Goal: Information Seeking & Learning: Check status

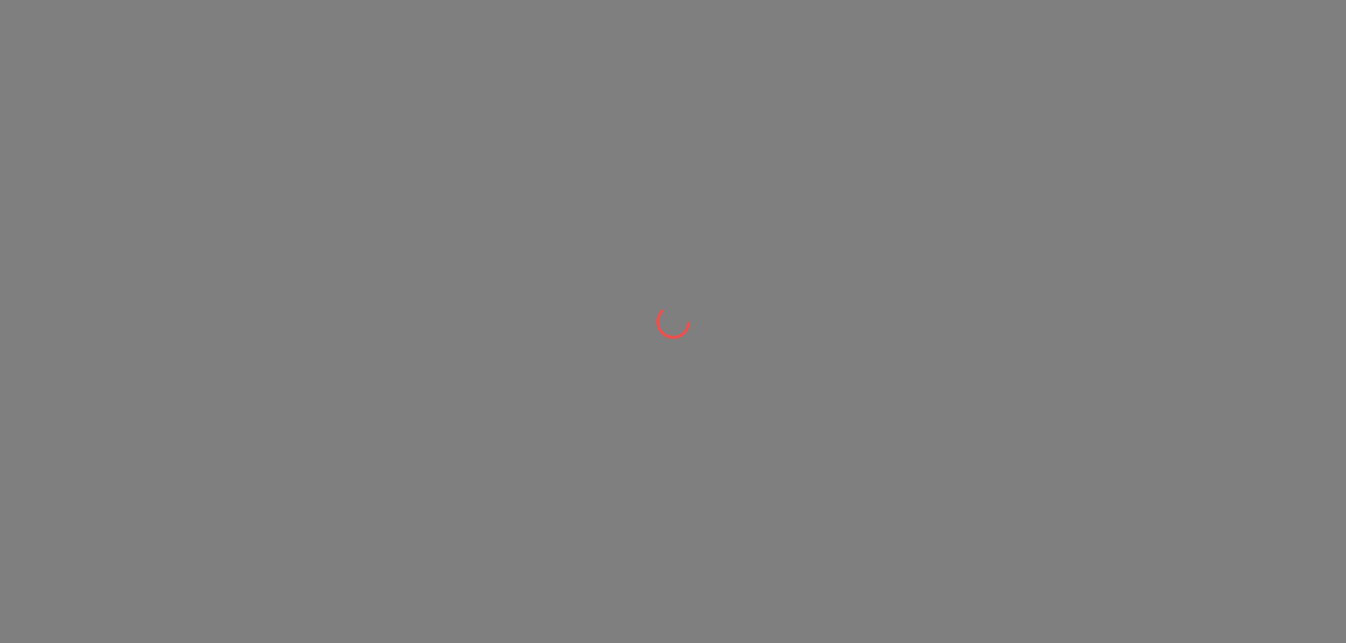
click at [482, 215] on div at bounding box center [673, 321] width 1346 height 643
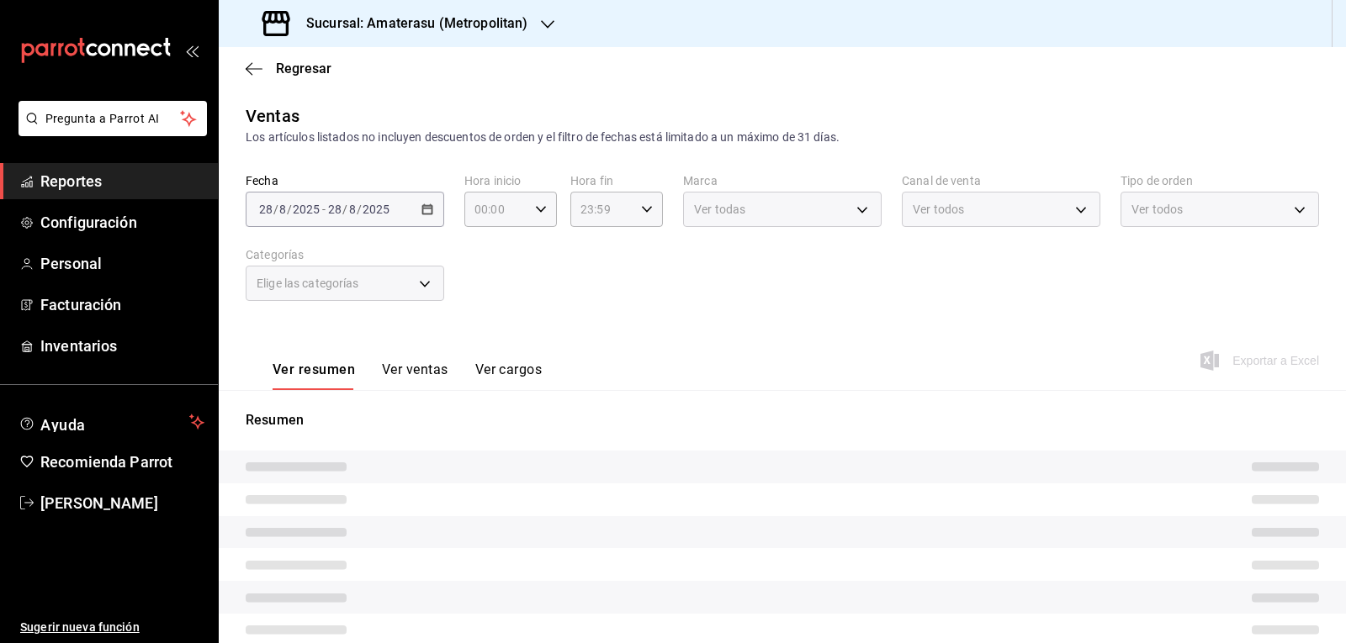
type input "05:00"
type input "e4cd7fcb-d45b-43ae-a99f-ad4ccfcd9032"
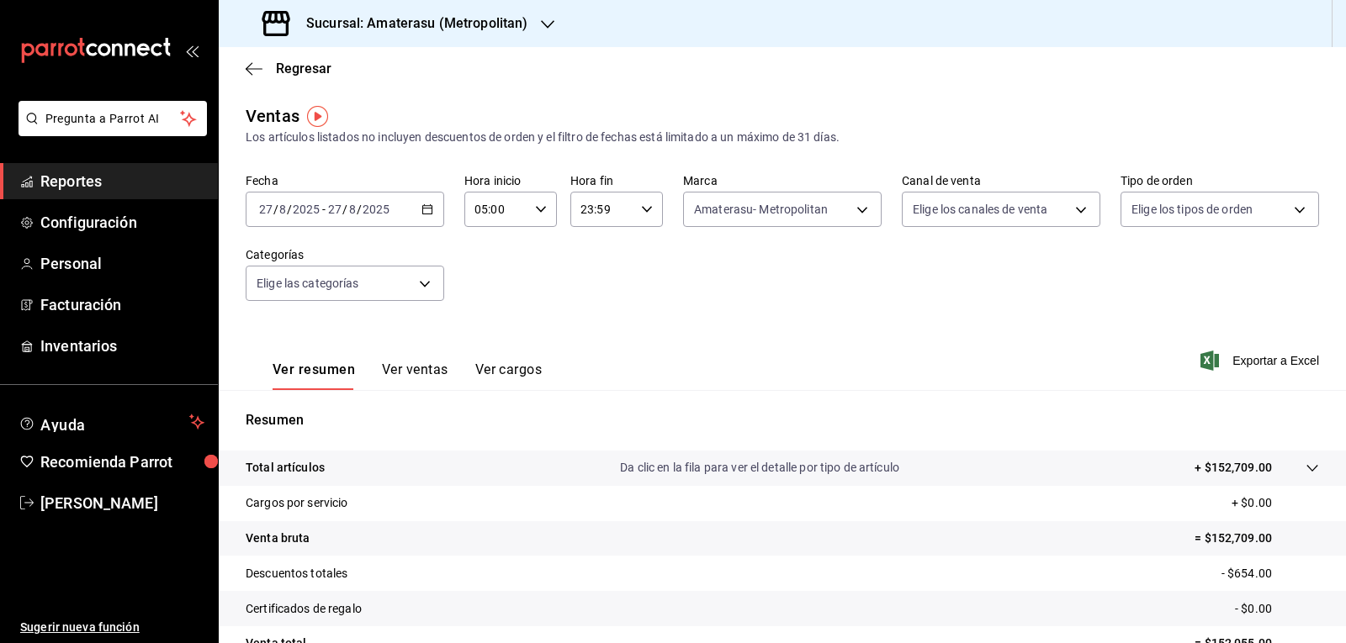
click at [425, 200] on div "2025-08-27 27 / 8 / 2025 - 2025-08-27 27 / 8 / 2025" at bounding box center [345, 209] width 198 height 35
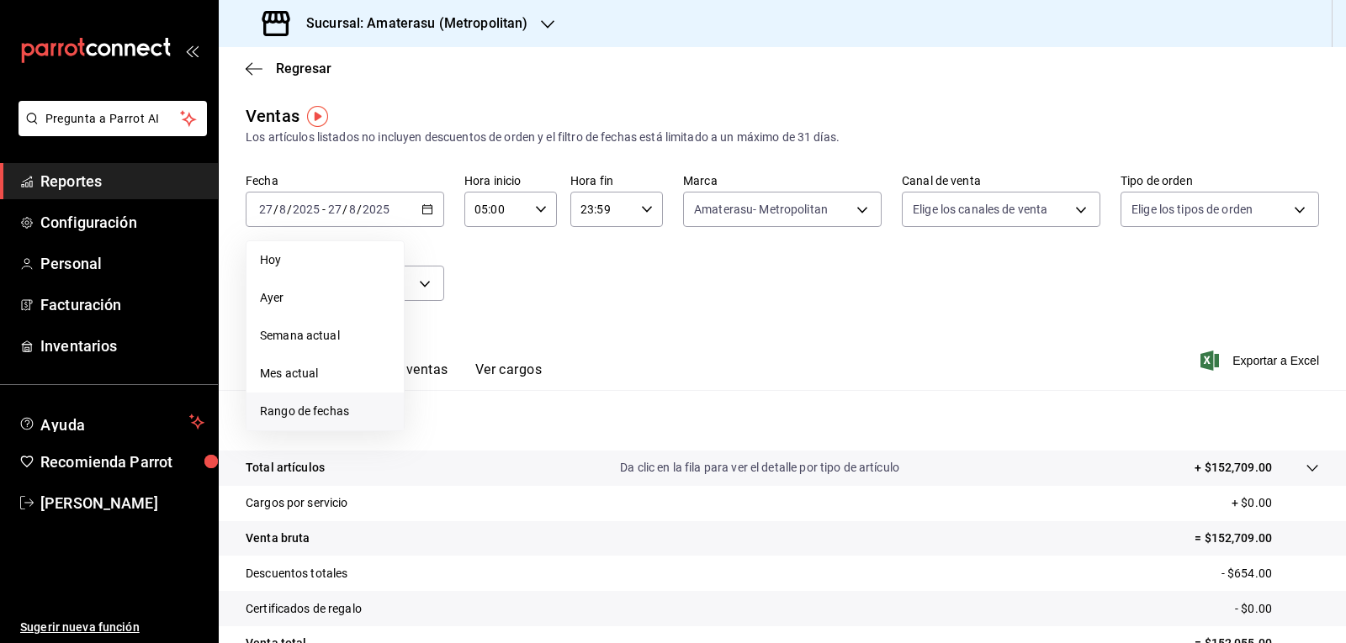
click at [344, 401] on li "Rango de fechas" at bounding box center [324, 412] width 157 height 38
click at [499, 473] on abbr "27" at bounding box center [499, 469] width 11 height 12
click at [526, 471] on abbr "28" at bounding box center [528, 469] width 11 height 12
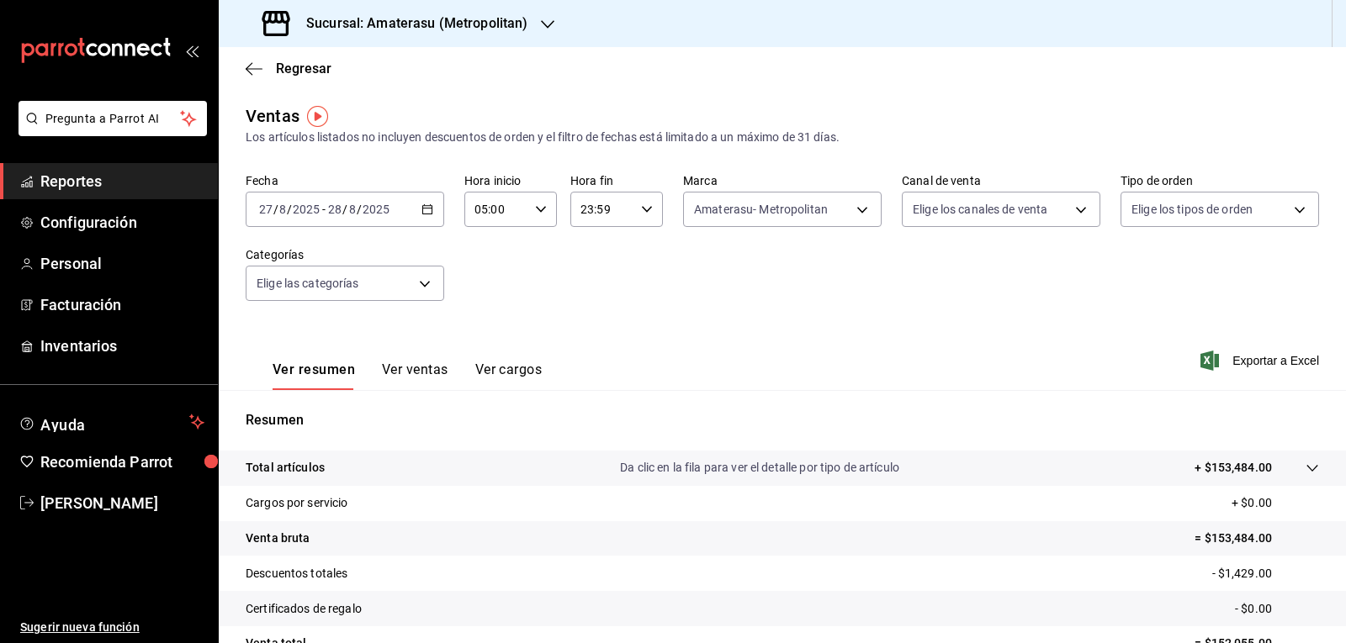
click at [646, 215] on div "23:59 Hora fin" at bounding box center [616, 209] width 93 height 35
click at [582, 334] on span "04" at bounding box center [588, 336] width 19 height 13
type input "04:59"
click at [768, 294] on div at bounding box center [673, 321] width 1346 height 643
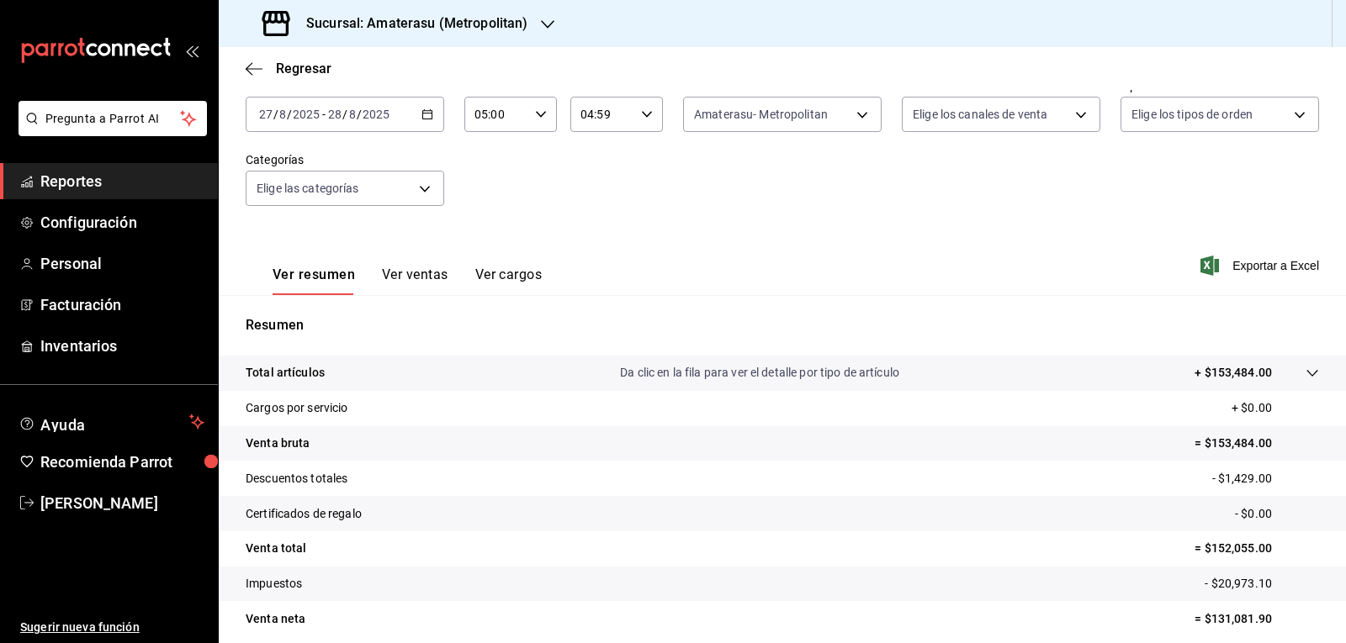
scroll to position [162, 0]
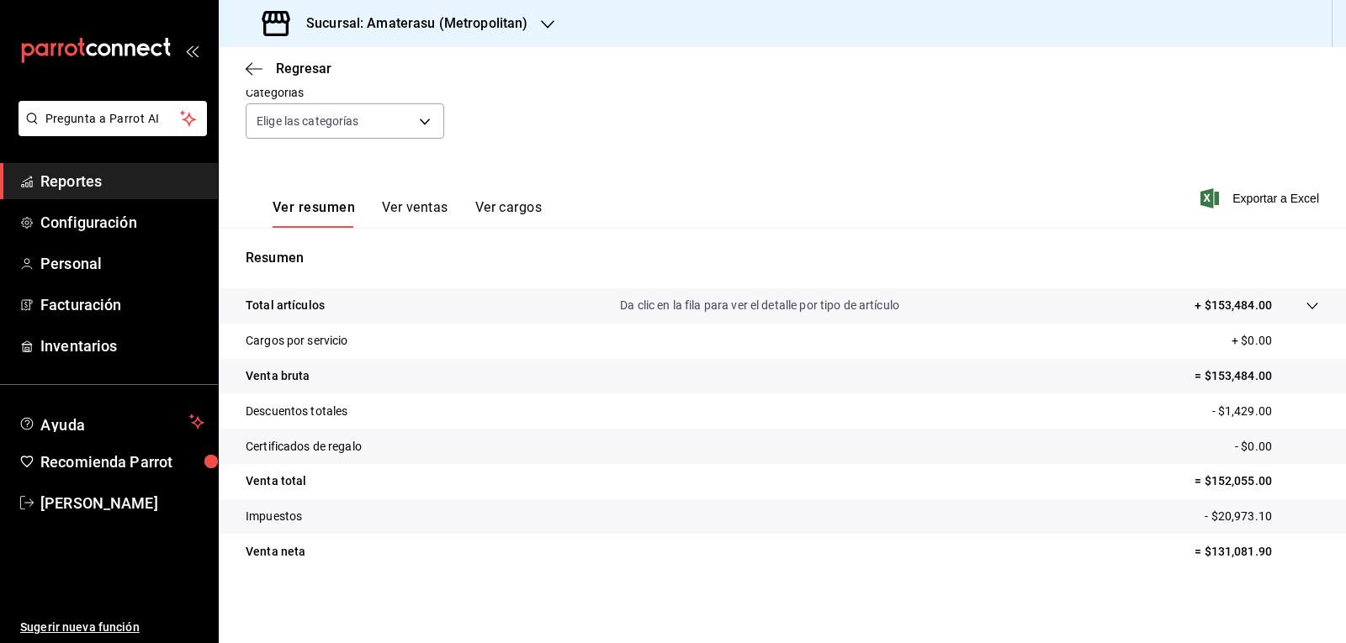
click at [1003, 573] on div "Total artículos Da clic en la fila para ver el detalle por tipo de artículo + $…" at bounding box center [782, 438] width 1127 height 301
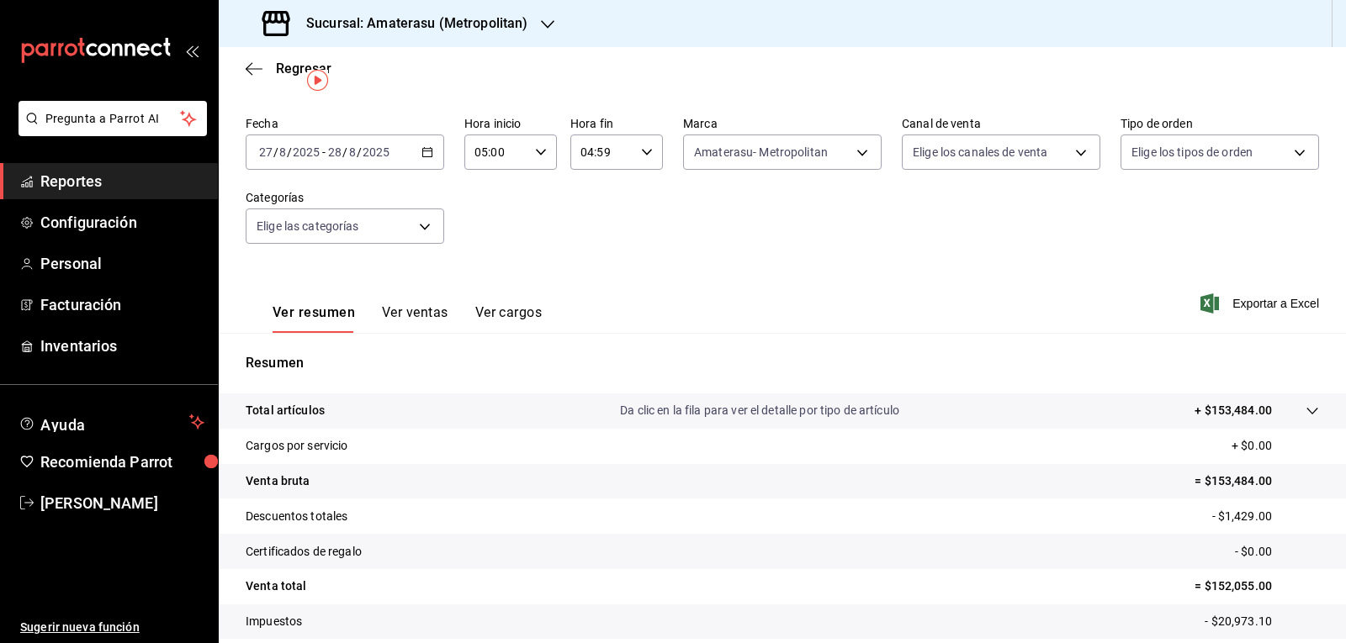
scroll to position [0, 0]
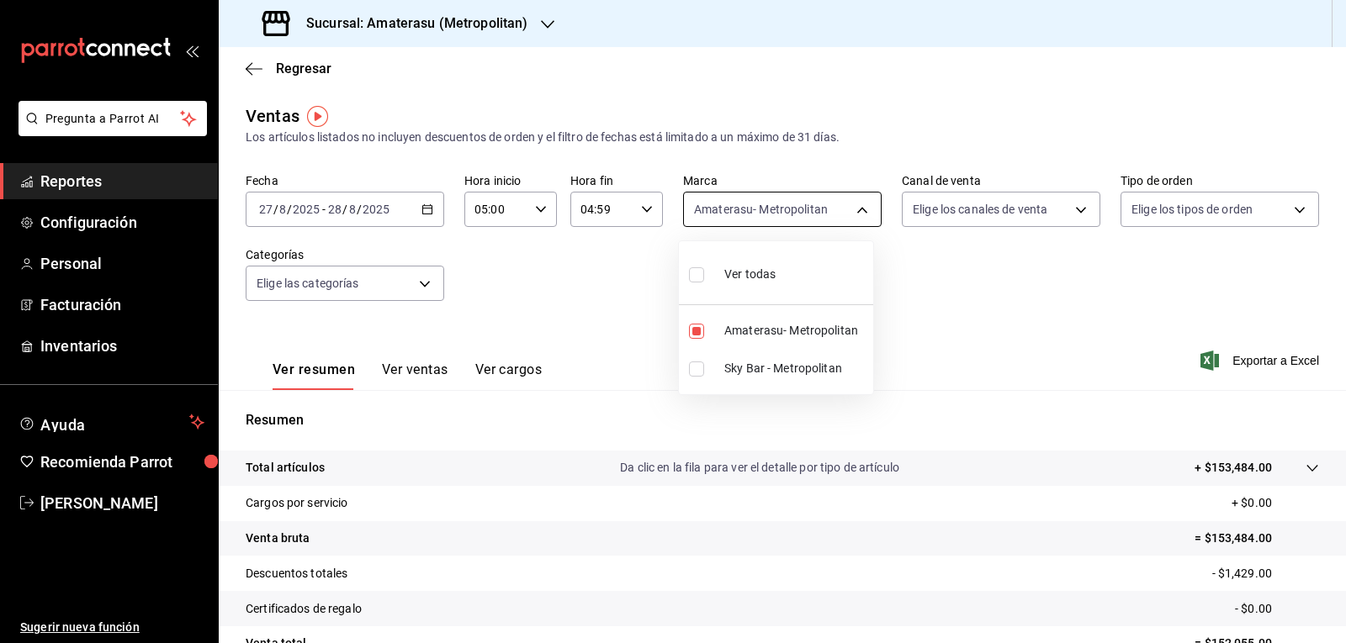
click at [770, 199] on body "Pregunta a Parrot AI Reportes Configuración Personal Facturación Inventarios Ay…" at bounding box center [673, 321] width 1346 height 643
click at [698, 373] on input "checkbox" at bounding box center [696, 369] width 15 height 15
checkbox input "true"
type input "e4cd7fcb-d45b-43ae-a99f-ad4ccfcd9032,f3afaab8-8c3d-4e49-a299-af9bdf6027b2"
checkbox input "true"
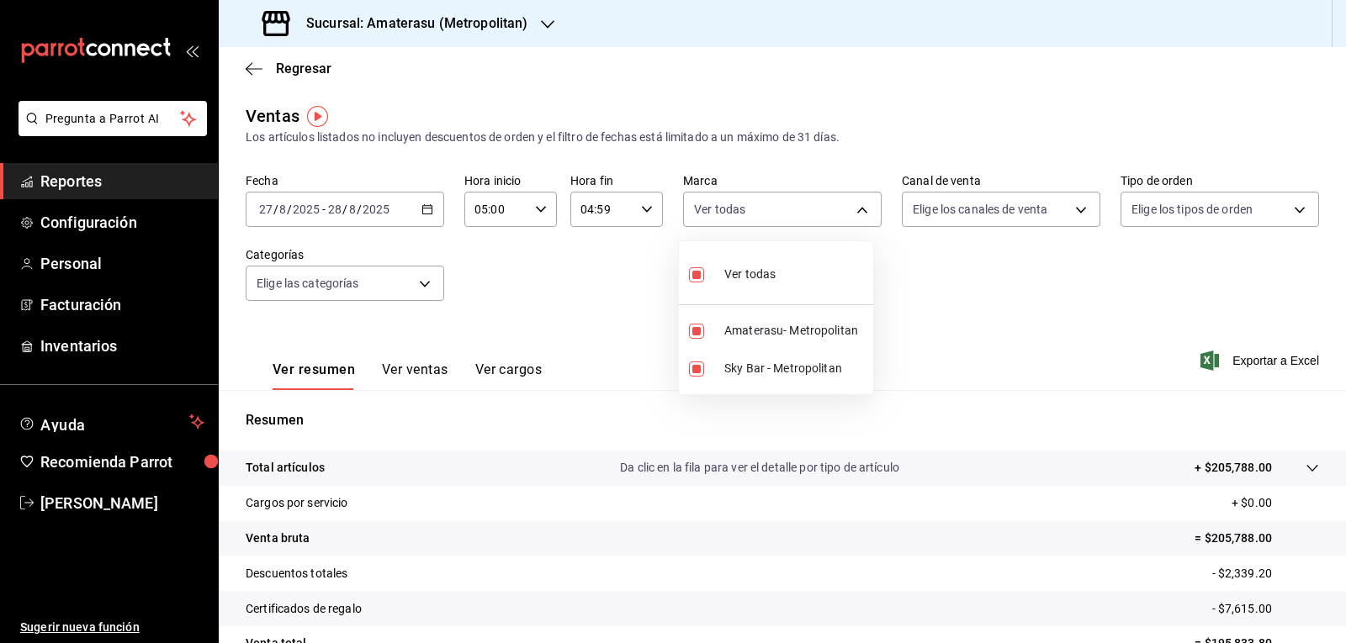
click at [698, 329] on input "checkbox" at bounding box center [696, 331] width 15 height 15
checkbox input "false"
type input "f3afaab8-8c3d-4e49-a299-af9bdf6027b2"
checkbox input "false"
click at [605, 315] on div at bounding box center [673, 321] width 1346 height 643
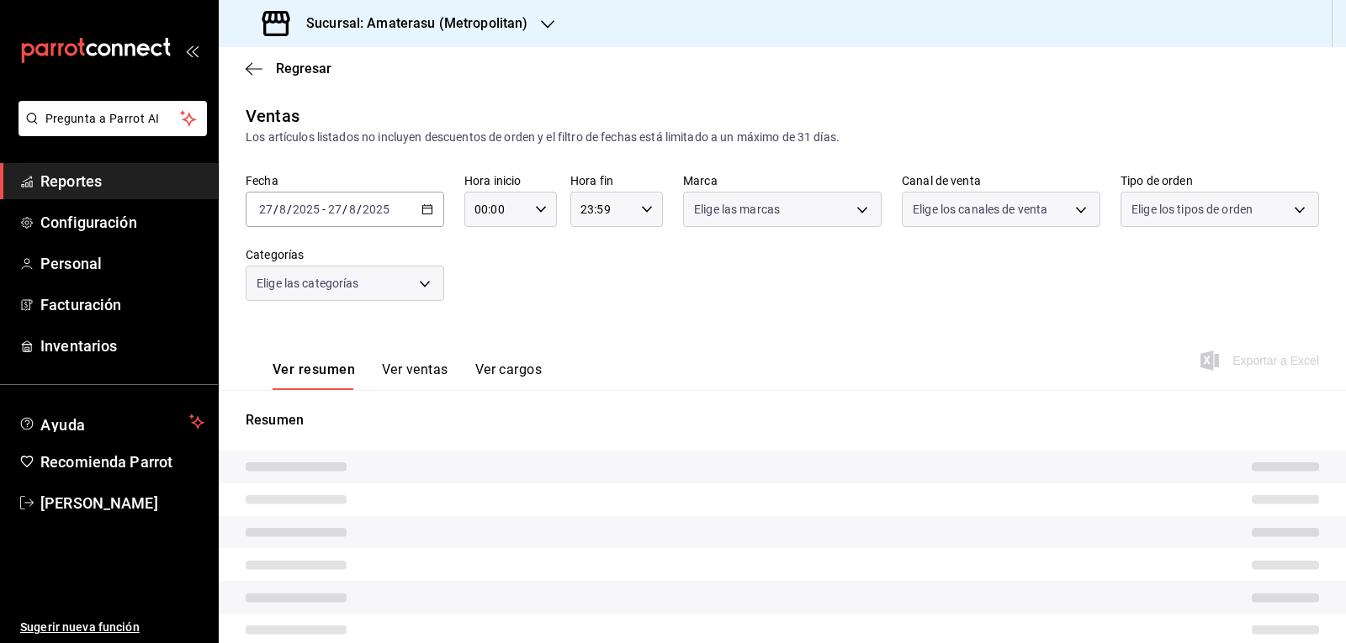
type input "05:00"
type input "f3afaab8-8c3d-4e49-a299-af9bdf6027b2"
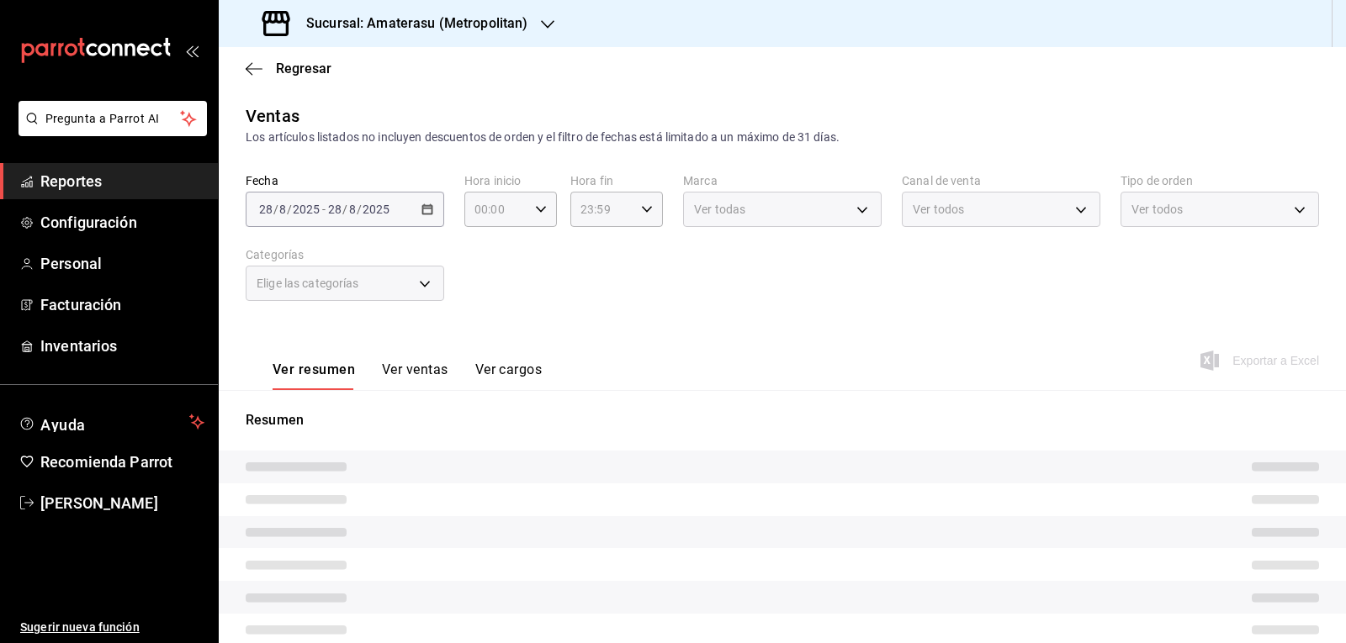
type input "05:00"
type input "04:59"
type input "f3afaab8-8c3d-4e49-a299-af9bdf6027b2"
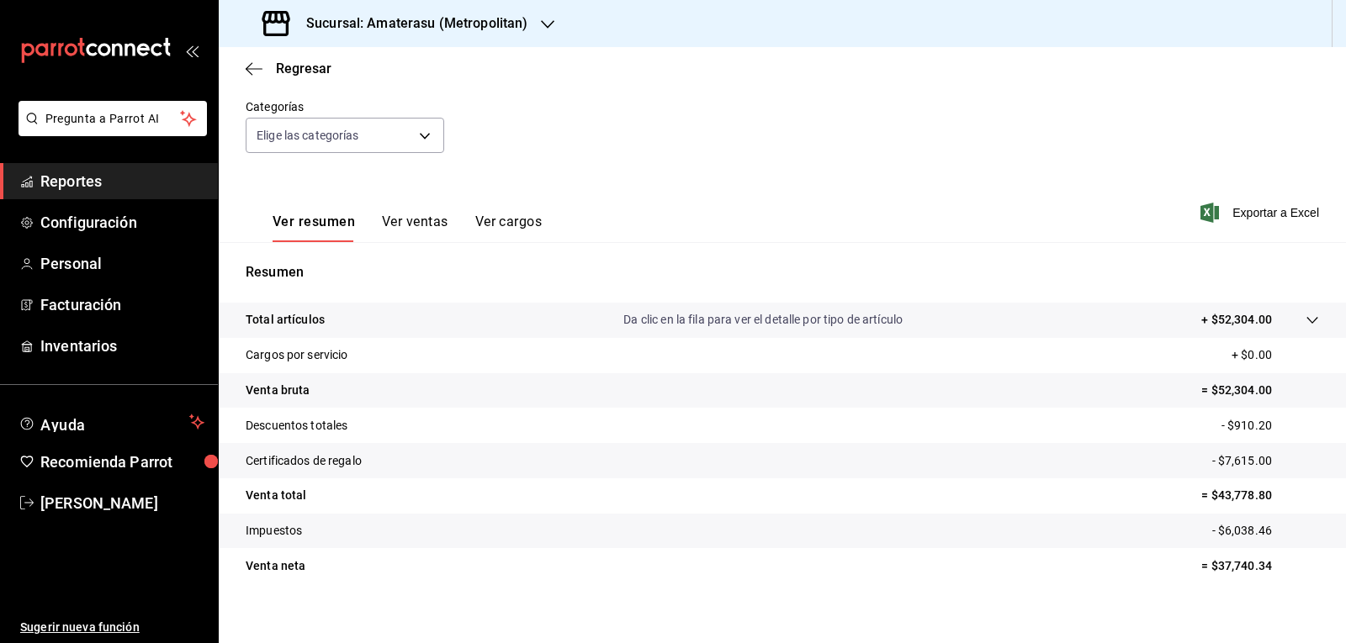
scroll to position [162, 0]
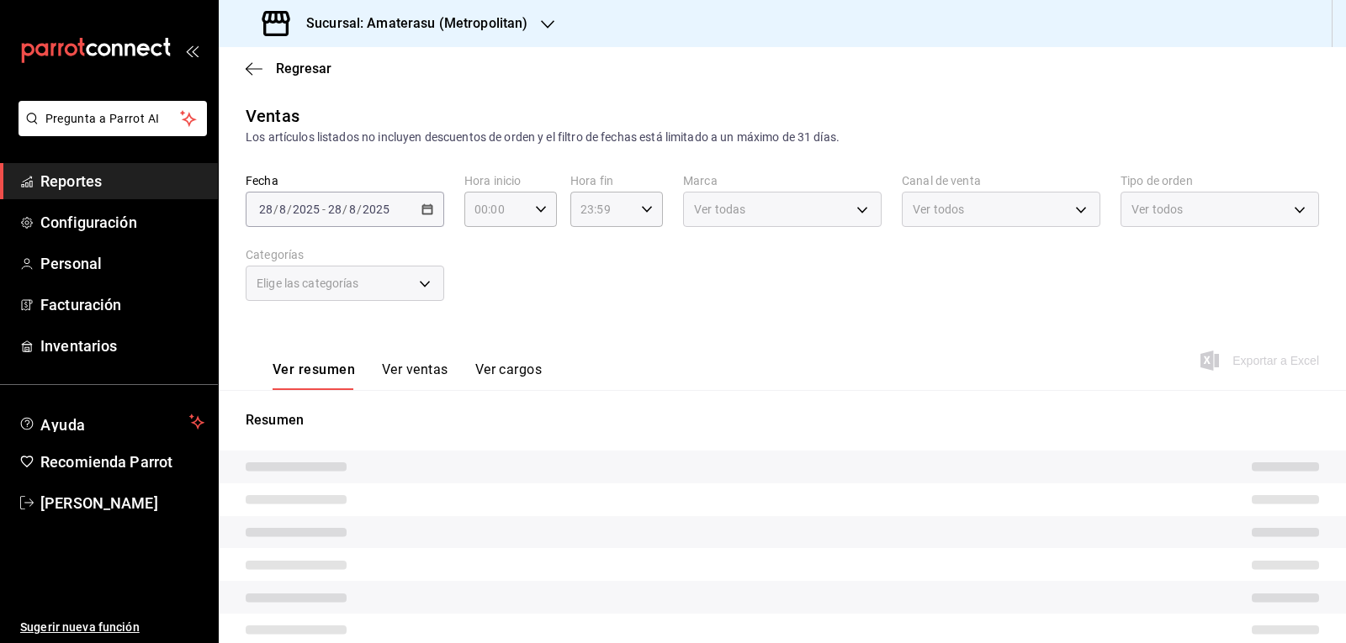
type input "05:00"
type input "04:59"
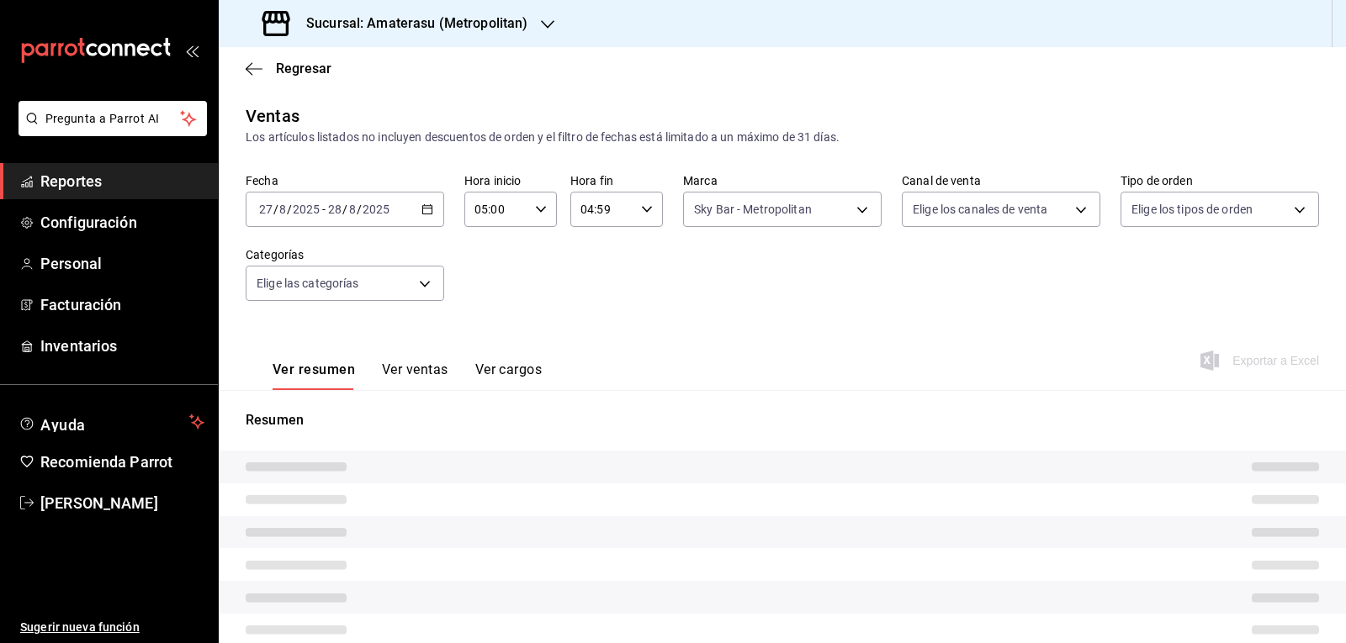
type input "f3afaab8-8c3d-4e49-a299-af9bdf6027b2"
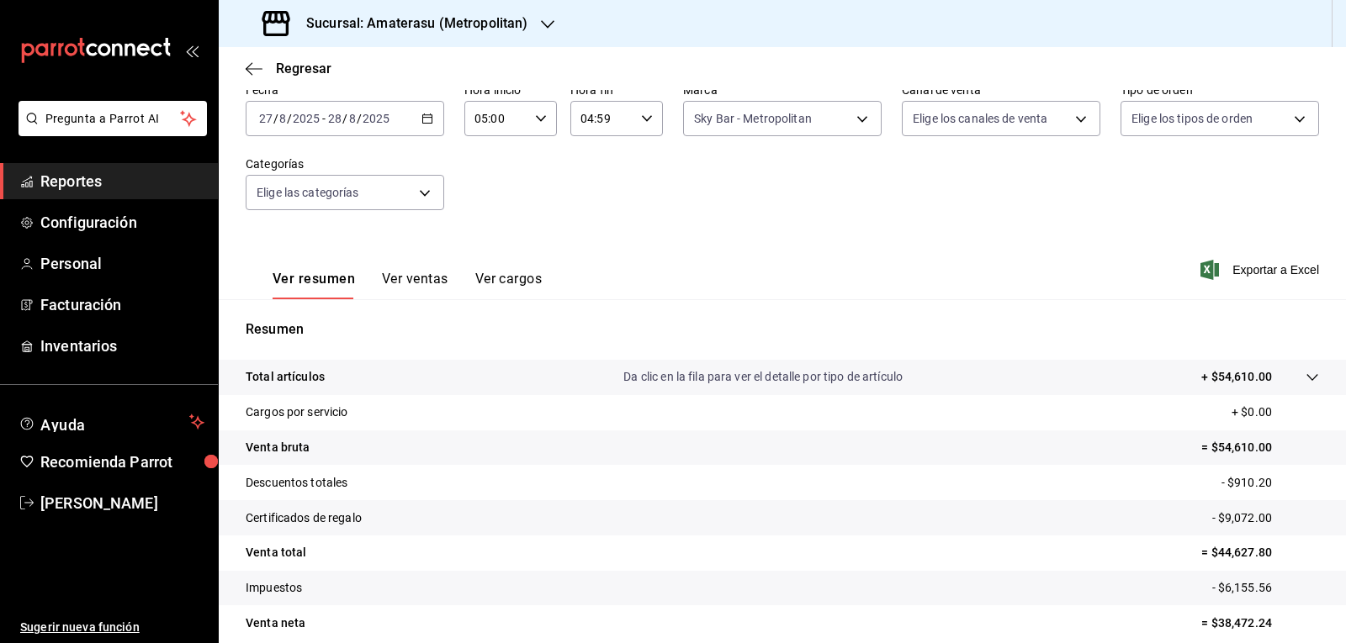
scroll to position [162, 0]
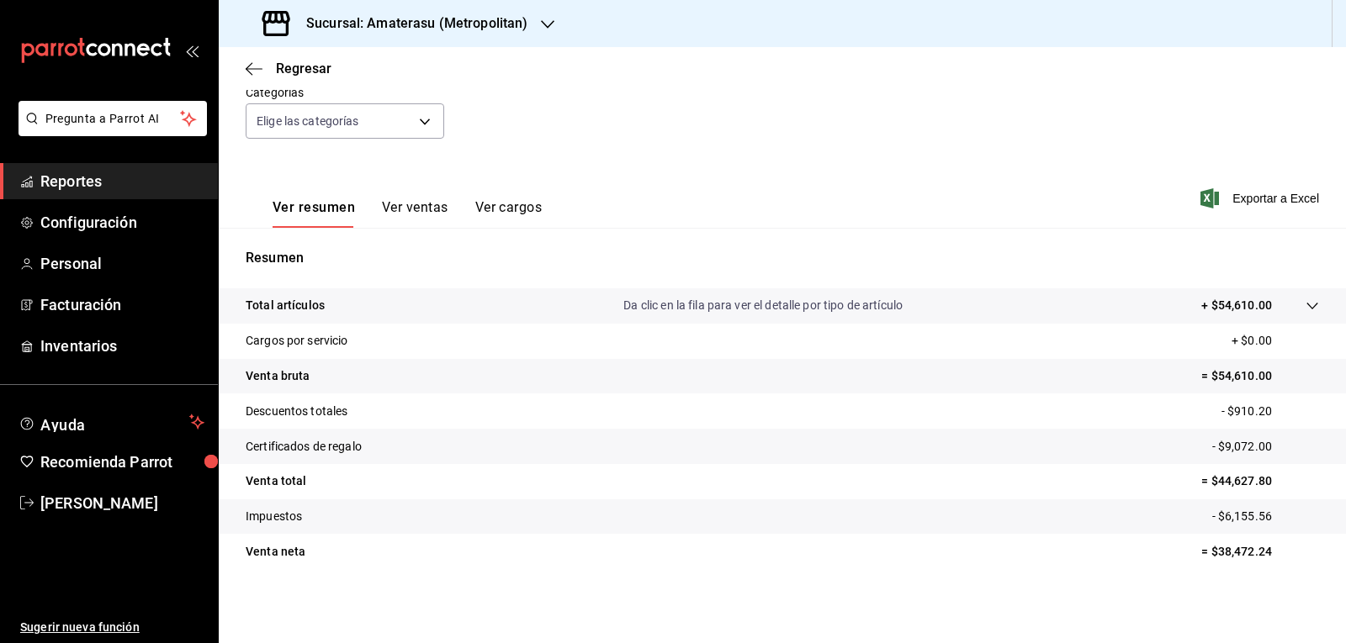
click at [462, 468] on tr "Venta total = $44,627.80" at bounding box center [782, 481] width 1127 height 35
click at [256, 66] on icon "button" at bounding box center [254, 68] width 17 height 15
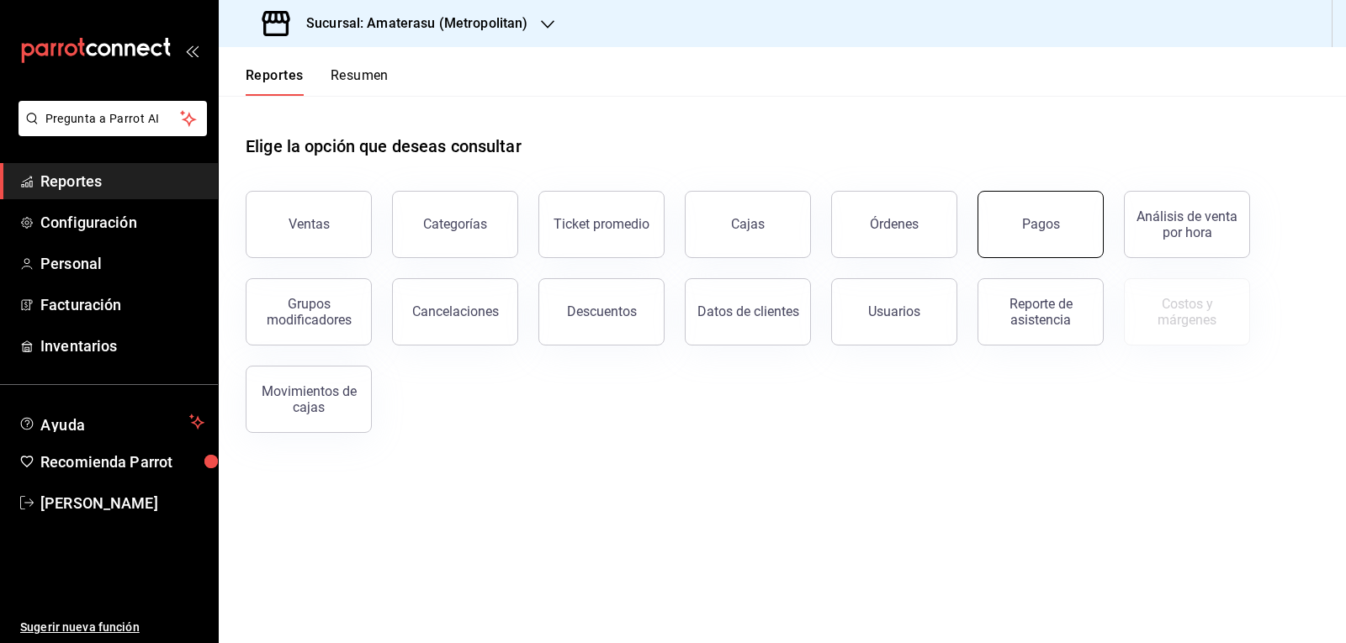
click at [1078, 242] on button "Pagos" at bounding box center [1040, 224] width 126 height 67
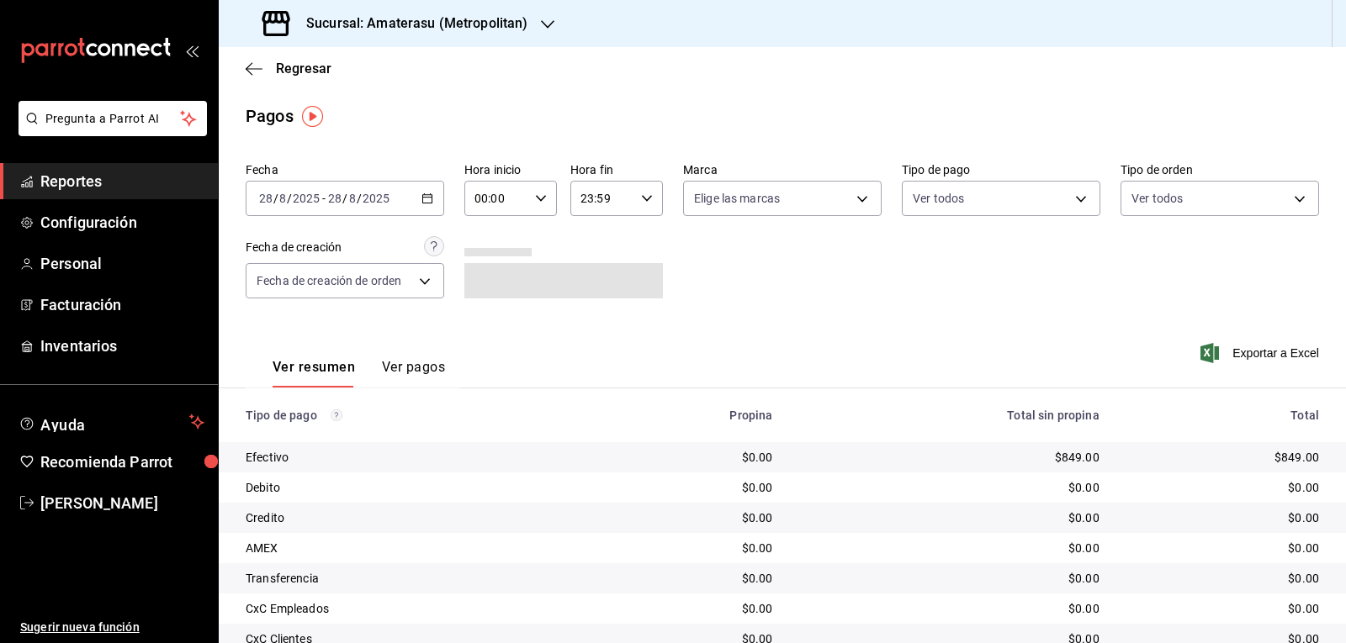
click at [422, 188] on div "2025-08-28 28 / 8 / 2025 - 2025-08-28 28 / 8 / 2025" at bounding box center [345, 198] width 198 height 35
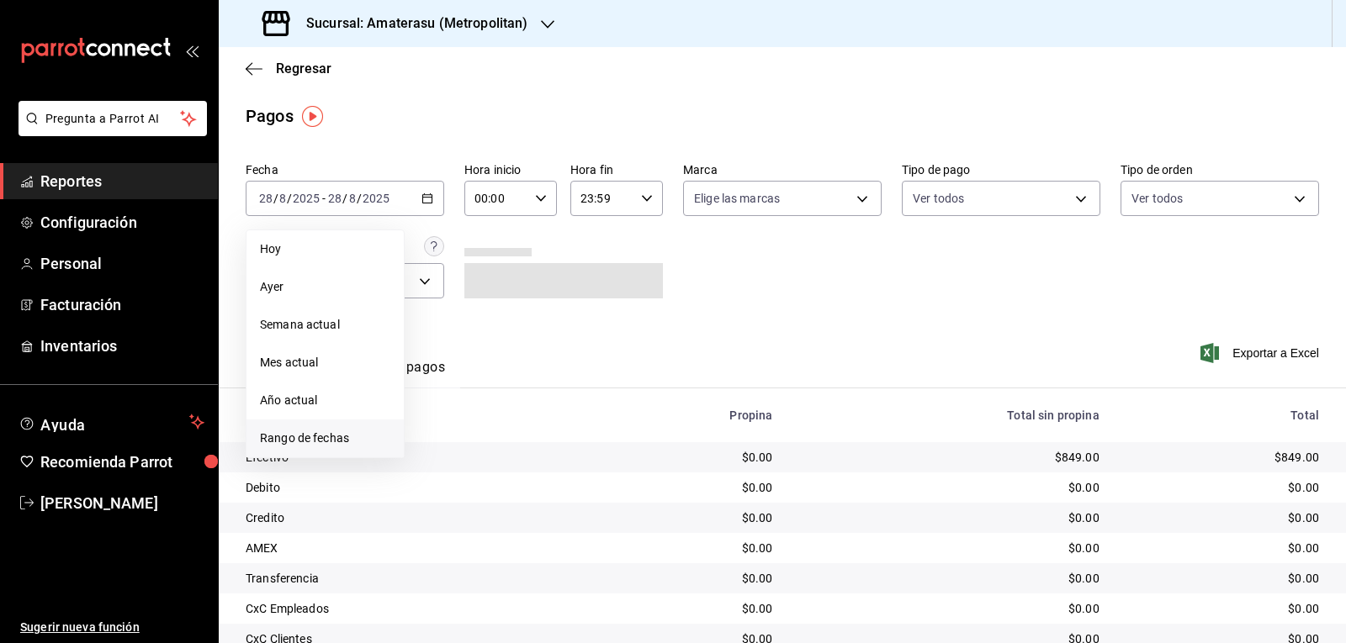
click at [330, 444] on span "Rango de fechas" at bounding box center [325, 439] width 130 height 18
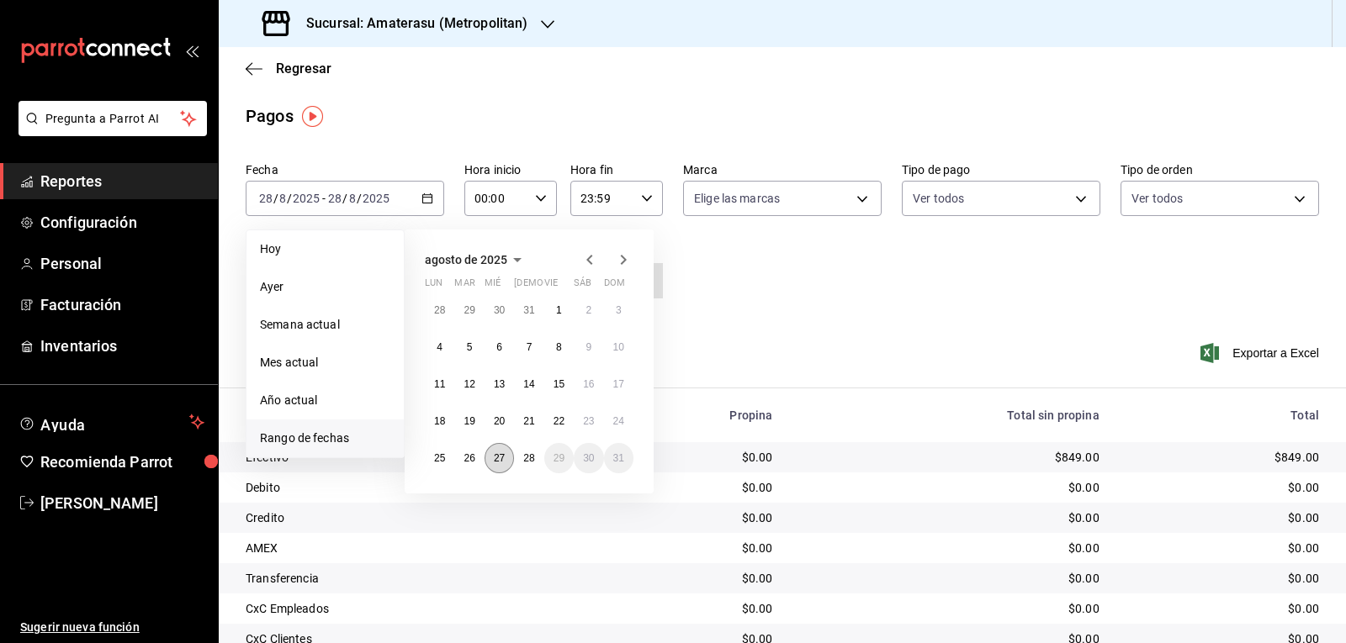
click at [494, 452] on button "27" at bounding box center [498, 458] width 29 height 30
click at [524, 459] on abbr "28" at bounding box center [528, 458] width 11 height 12
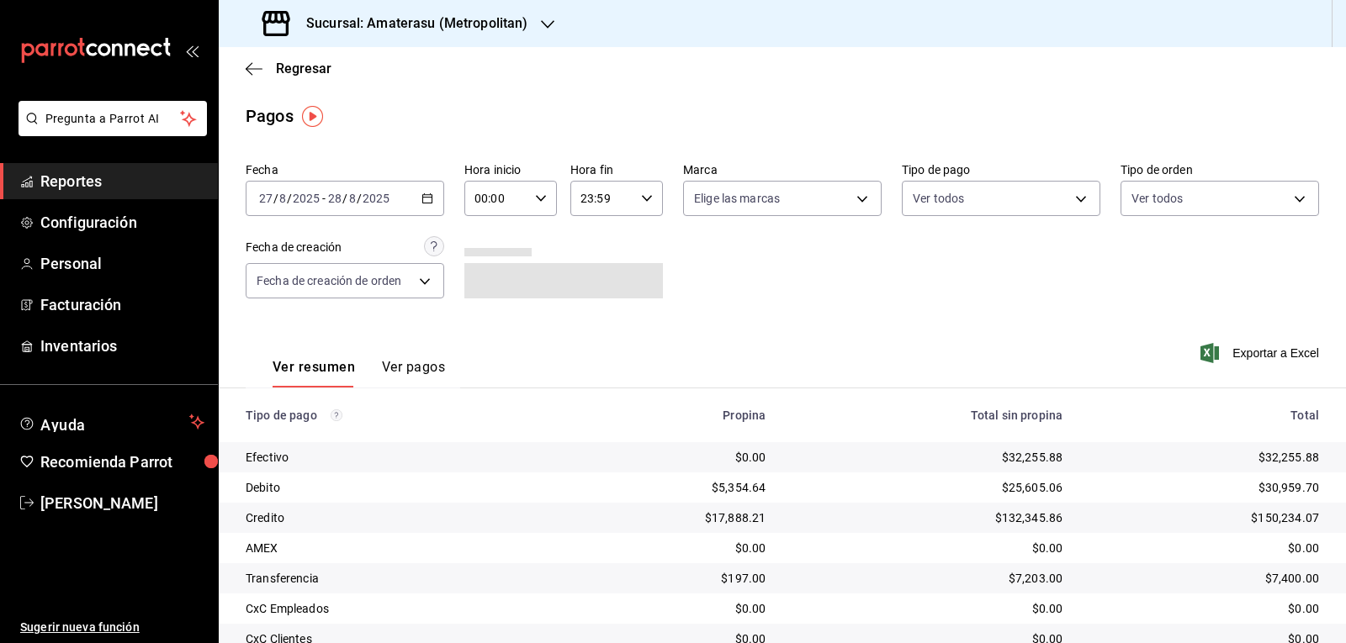
click at [541, 207] on div "00:00 Hora inicio" at bounding box center [510, 198] width 93 height 35
click at [488, 273] on span "05" at bounding box center [484, 274] width 19 height 13
type input "05:00"
click at [637, 194] on div at bounding box center [673, 321] width 1346 height 643
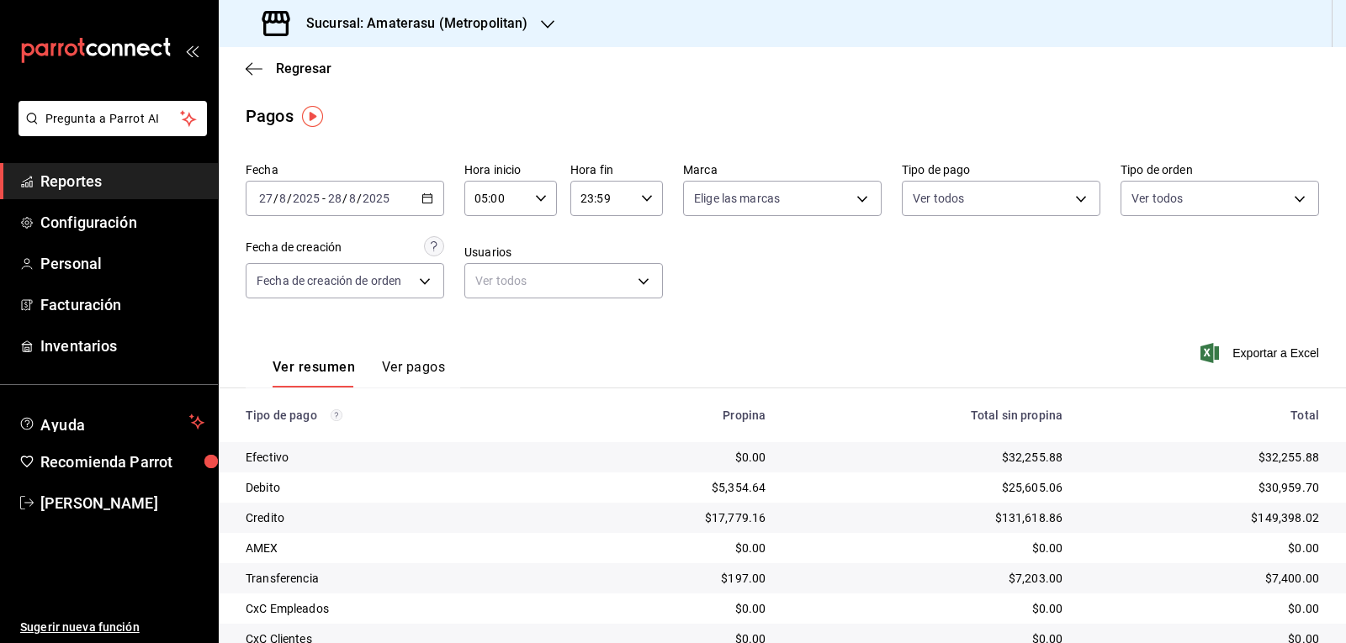
click at [641, 194] on icon "button" at bounding box center [647, 199] width 12 height 12
click at [600, 249] on button "04" at bounding box center [589, 242] width 40 height 34
type input "04:59"
click at [727, 199] on div at bounding box center [673, 321] width 1346 height 643
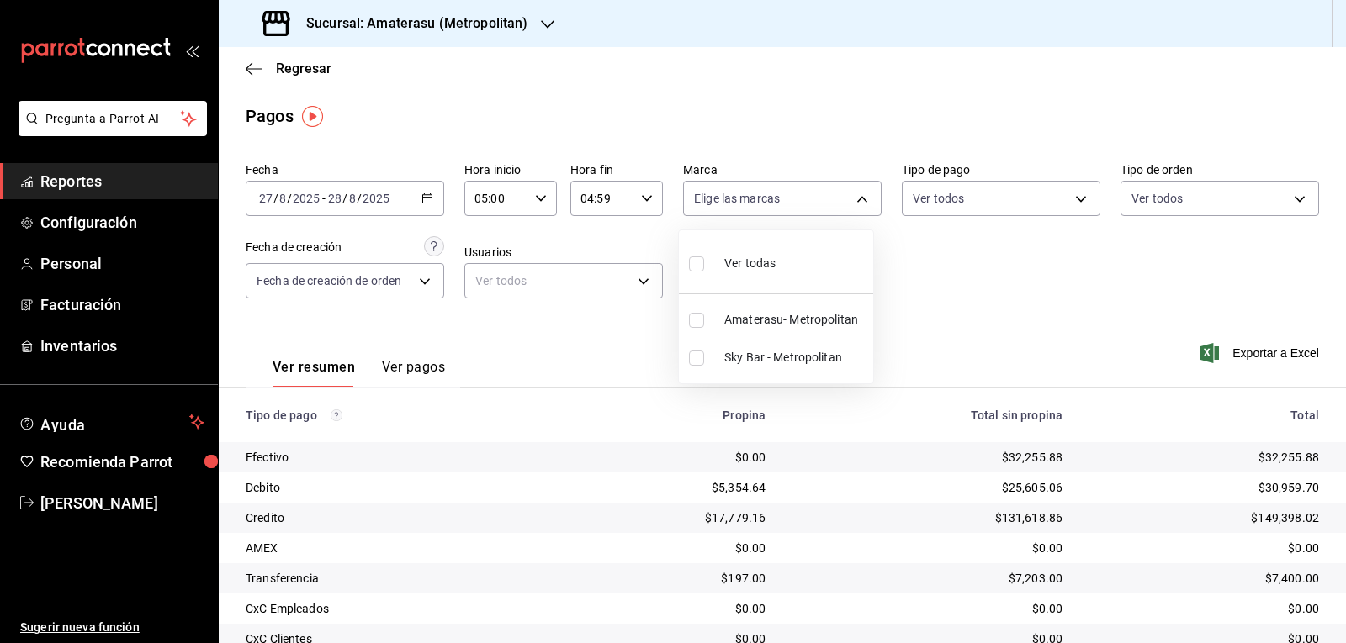
click at [727, 199] on body "Pregunta a Parrot AI Reportes Configuración Personal Facturación Inventarios Ay…" at bounding box center [673, 321] width 1346 height 643
click at [705, 256] on label at bounding box center [700, 263] width 22 height 24
click at [704, 256] on input "checkbox" at bounding box center [696, 263] width 15 height 15
checkbox input "false"
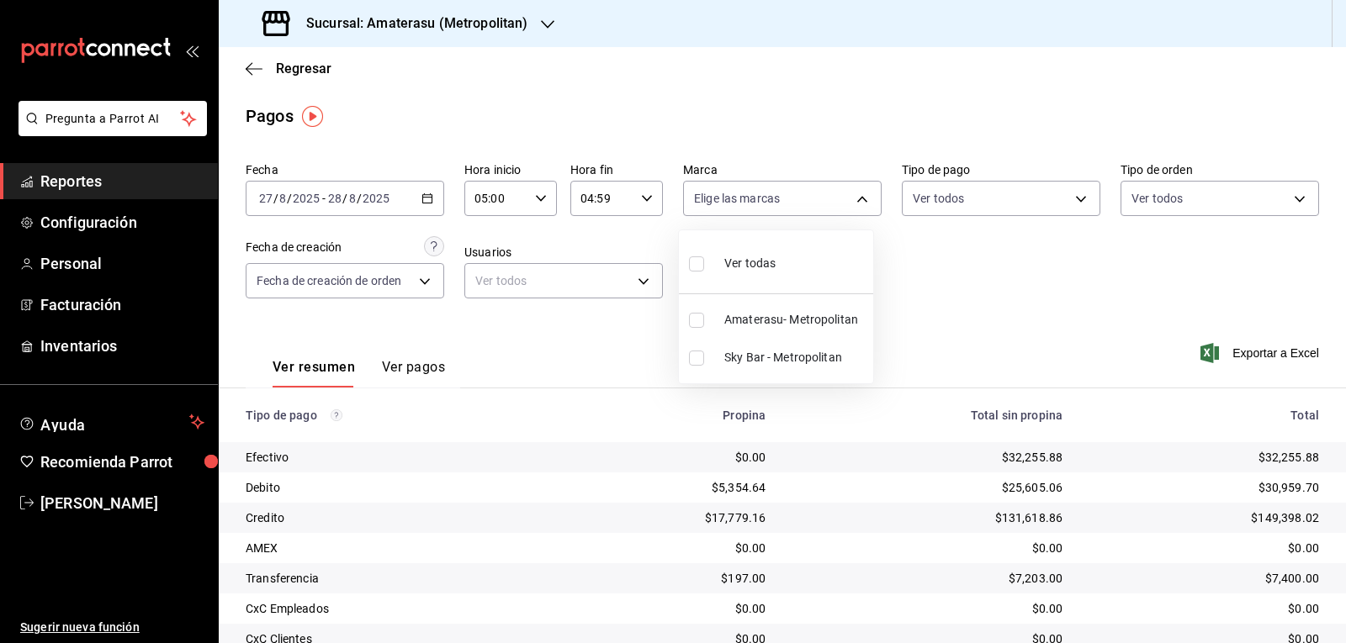
checkbox input "false"
click at [694, 258] on input "checkbox" at bounding box center [696, 263] width 15 height 15
checkbox input "true"
type input "e4cd7fcb-d45b-43ae-a99f-ad4ccfcd9032,f3afaab8-8c3d-4e49-a299-af9bdf6027b2"
checkbox input "true"
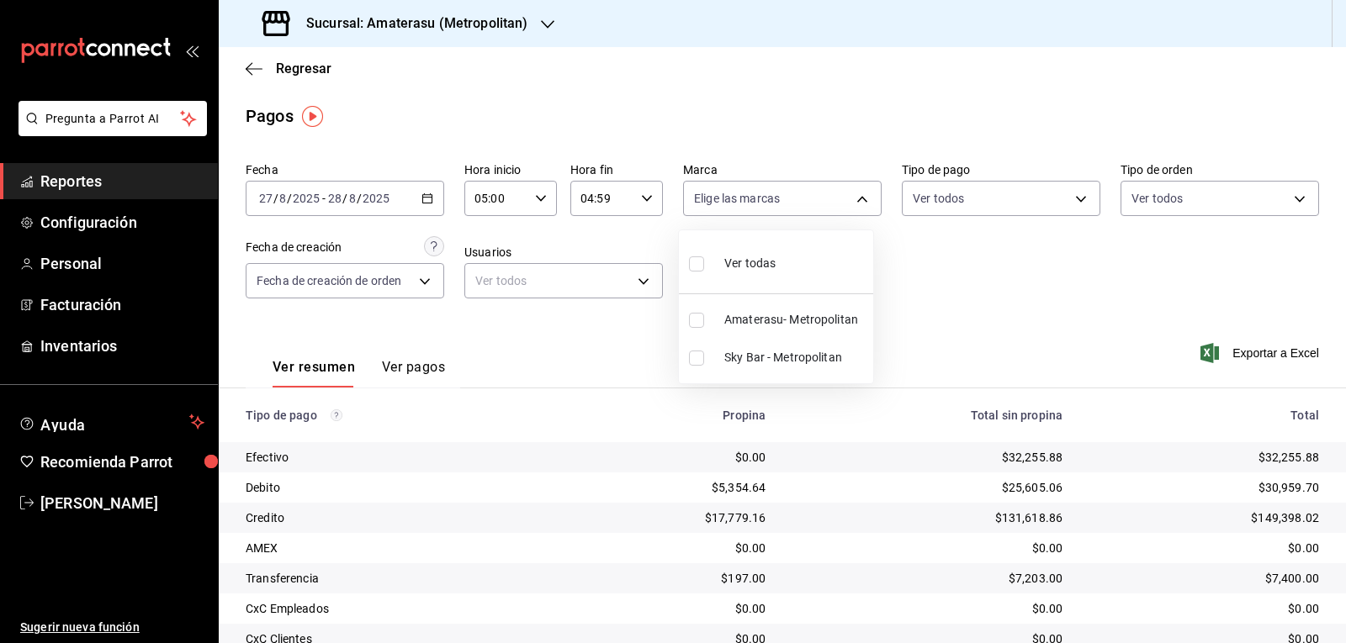
checkbox input "true"
click at [946, 261] on div at bounding box center [673, 321] width 1346 height 643
click at [250, 61] on icon "button" at bounding box center [254, 68] width 17 height 15
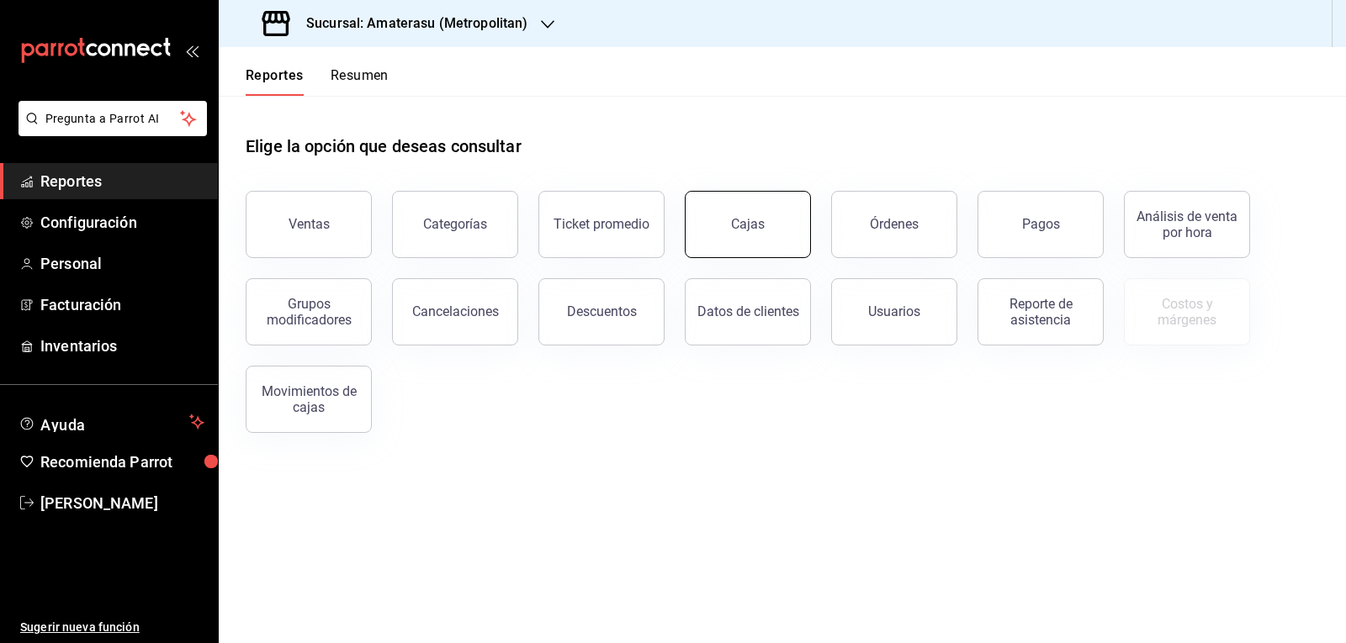
click at [771, 232] on button "Cajas" at bounding box center [748, 224] width 126 height 67
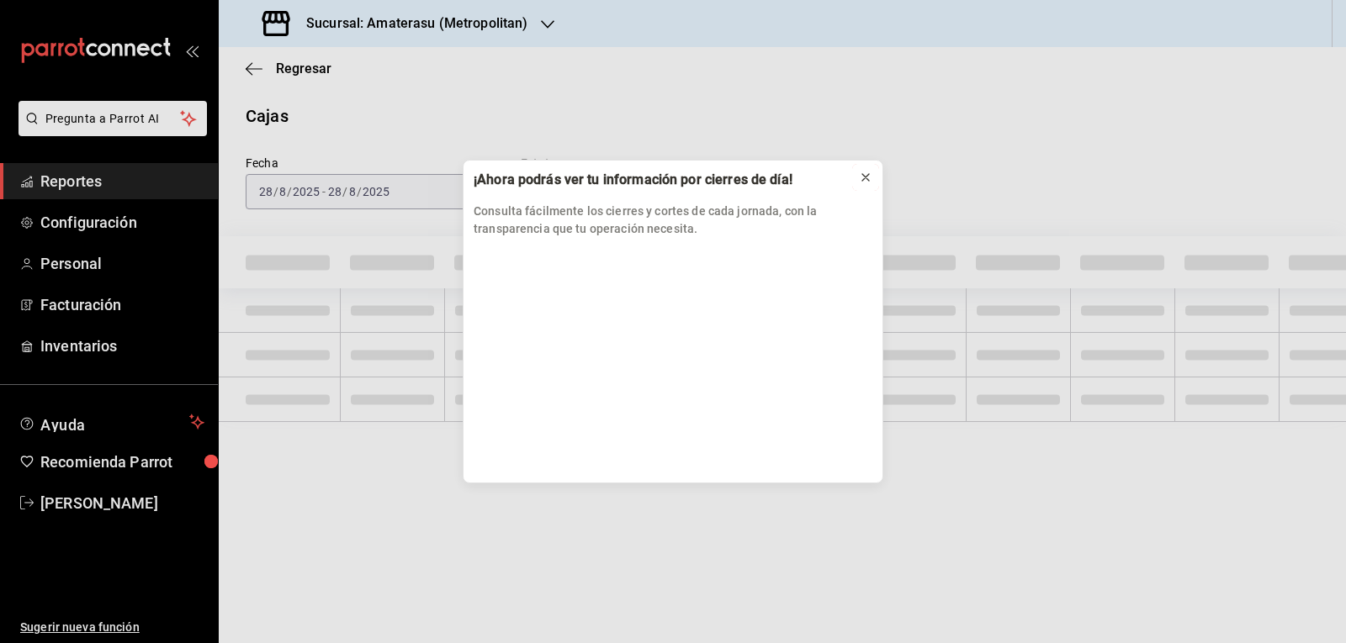
click at [862, 172] on icon at bounding box center [865, 177] width 13 height 13
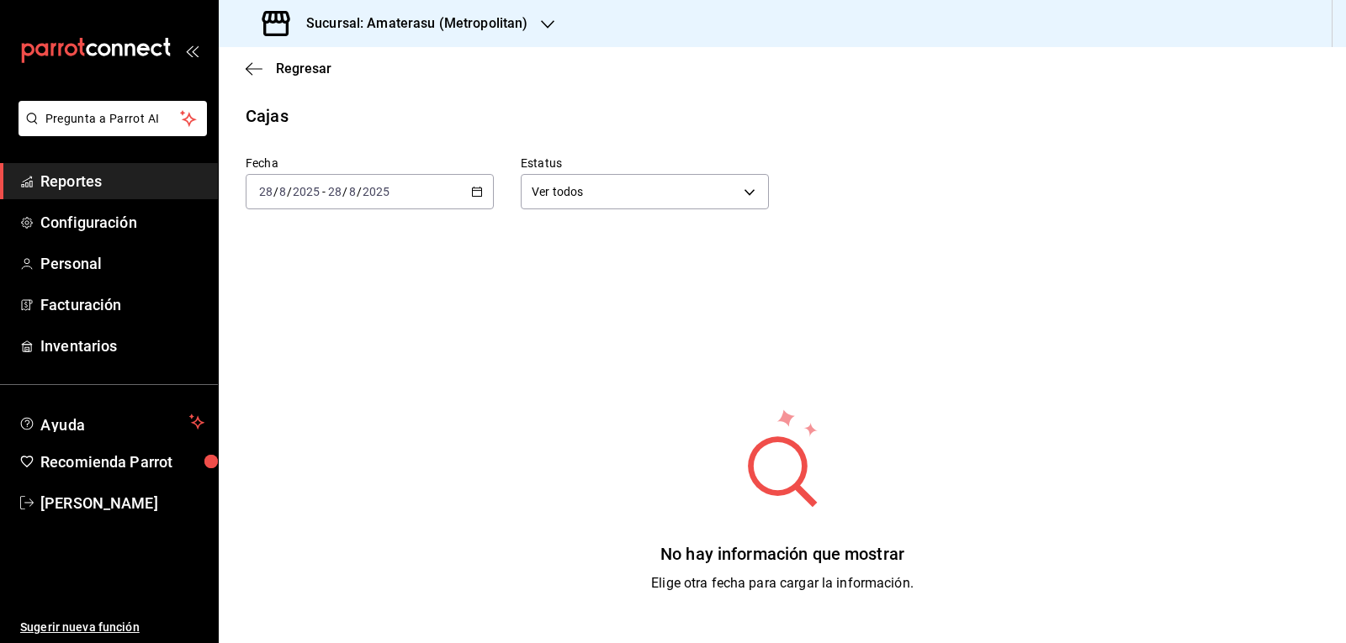
click at [479, 199] on div "2025-08-28 28 / 8 / 2025 - 2025-08-28 28 / 8 / 2025" at bounding box center [370, 191] width 248 height 35
click at [338, 281] on span "Ayer" at bounding box center [325, 281] width 130 height 18
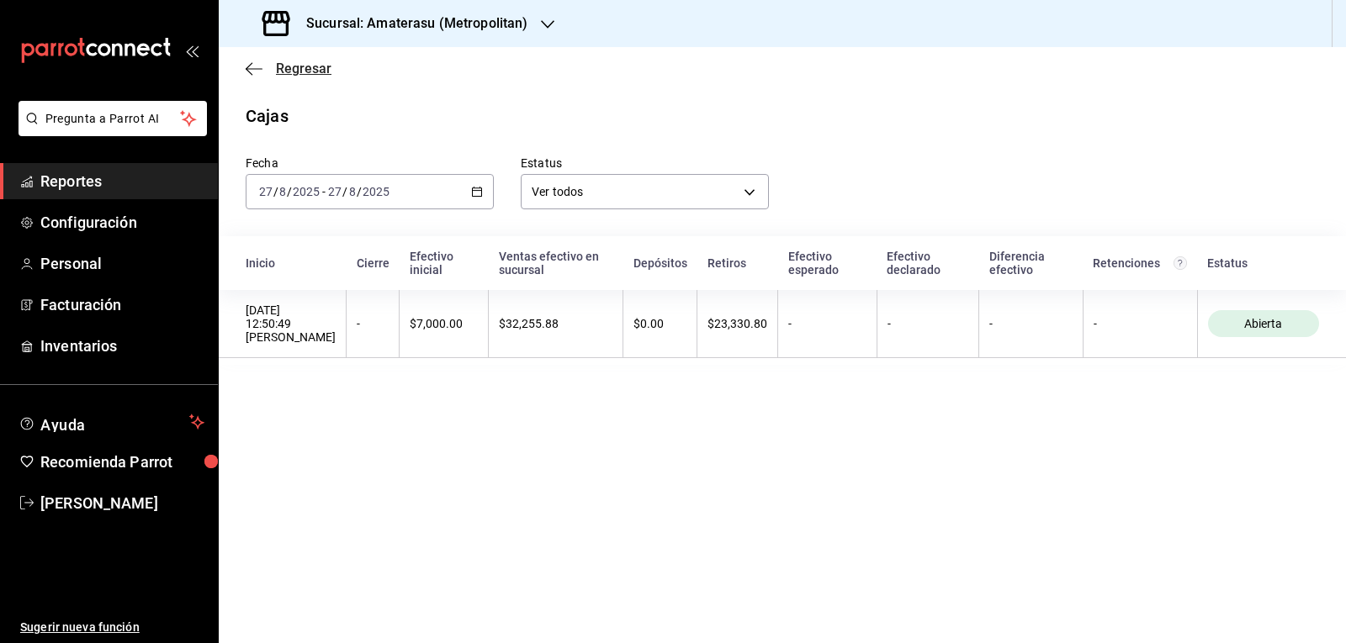
click at [261, 67] on icon "button" at bounding box center [254, 68] width 17 height 15
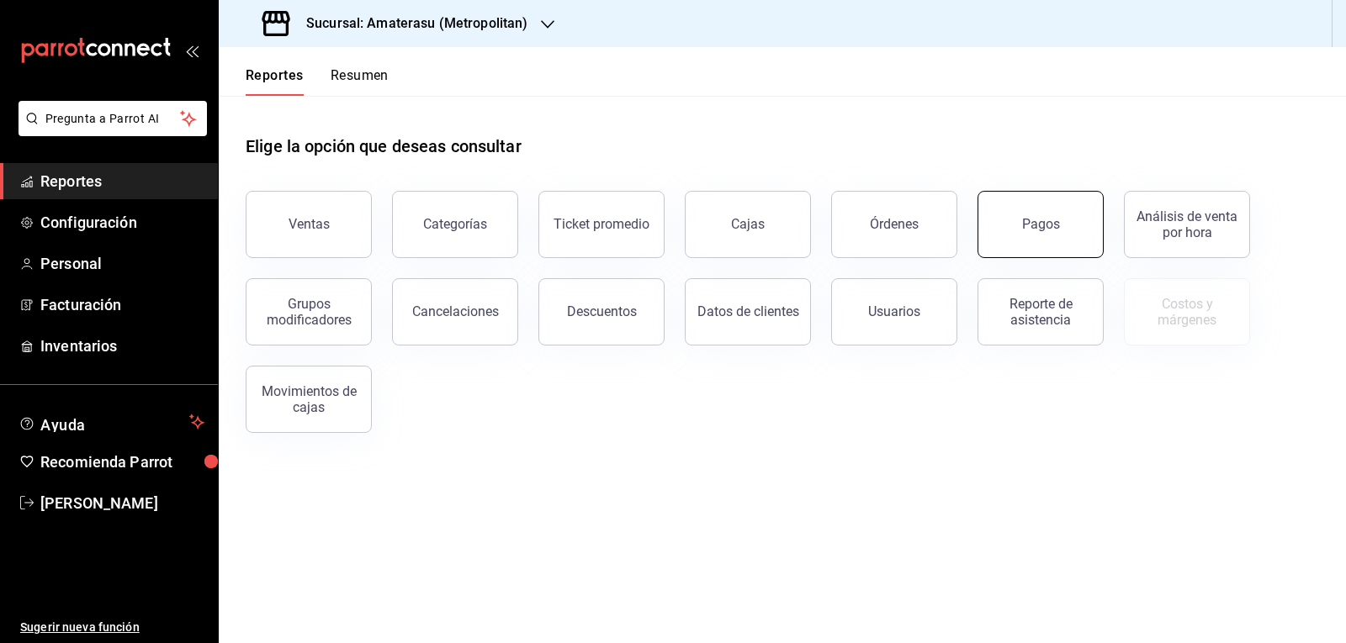
click at [1094, 239] on button "Pagos" at bounding box center [1040, 224] width 126 height 67
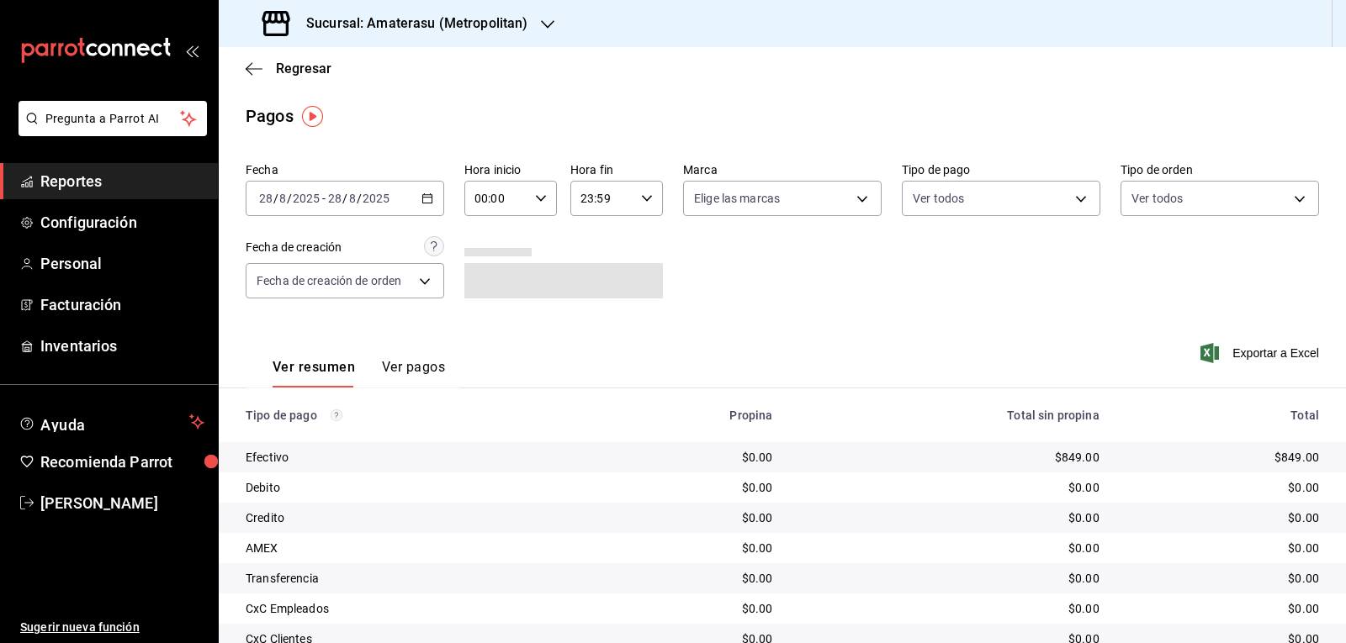
click at [426, 191] on div "2025-08-28 28 / 8 / 2025 - 2025-08-28 28 / 8 / 2025" at bounding box center [345, 198] width 198 height 35
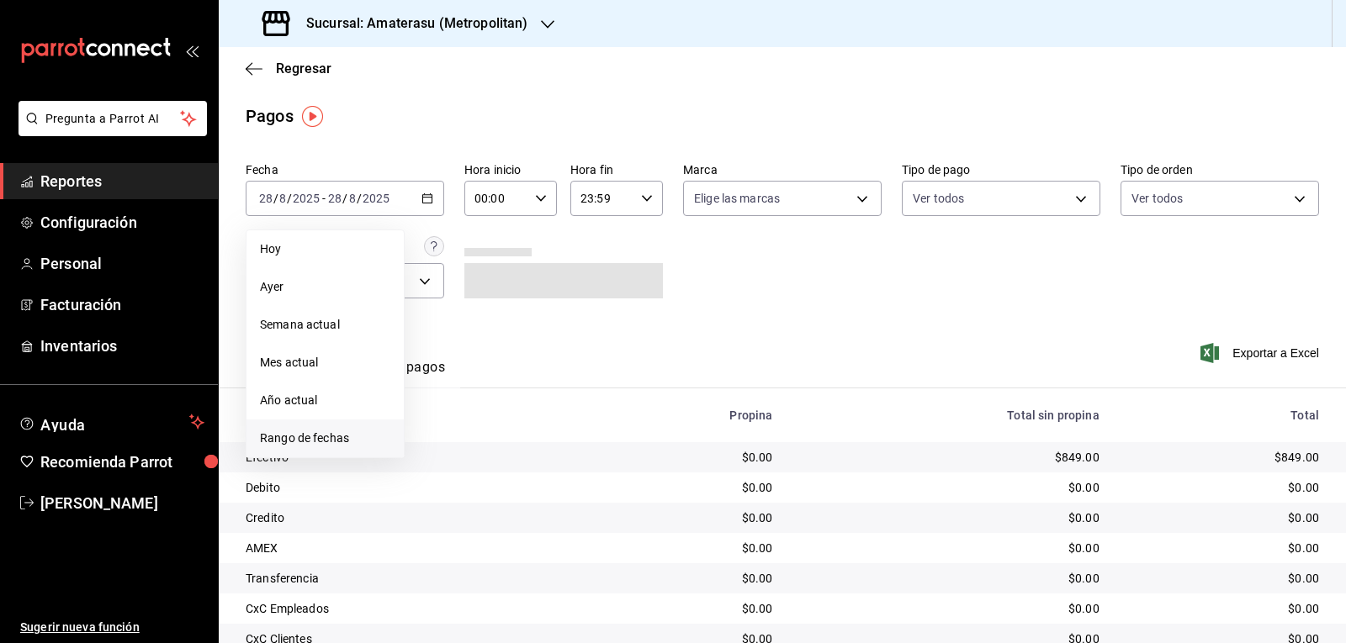
click at [343, 430] on span "Rango de fechas" at bounding box center [325, 439] width 130 height 18
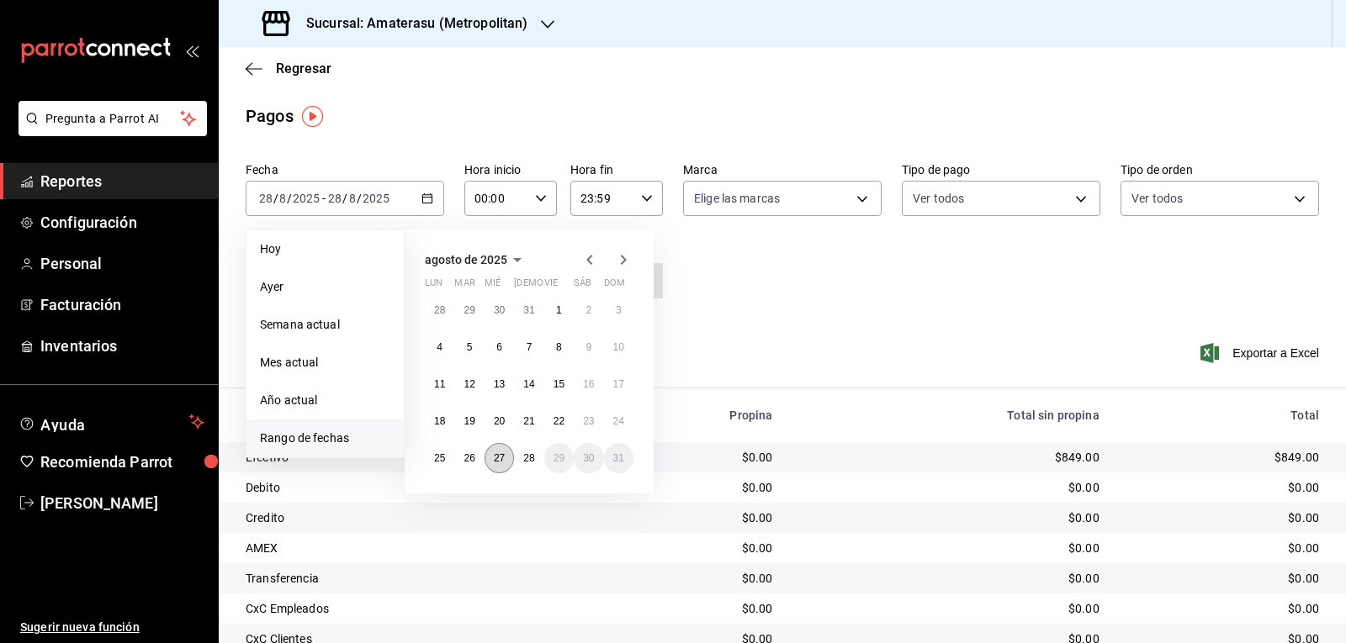
click at [508, 454] on button "27" at bounding box center [498, 458] width 29 height 30
click at [528, 451] on button "28" at bounding box center [528, 458] width 29 height 30
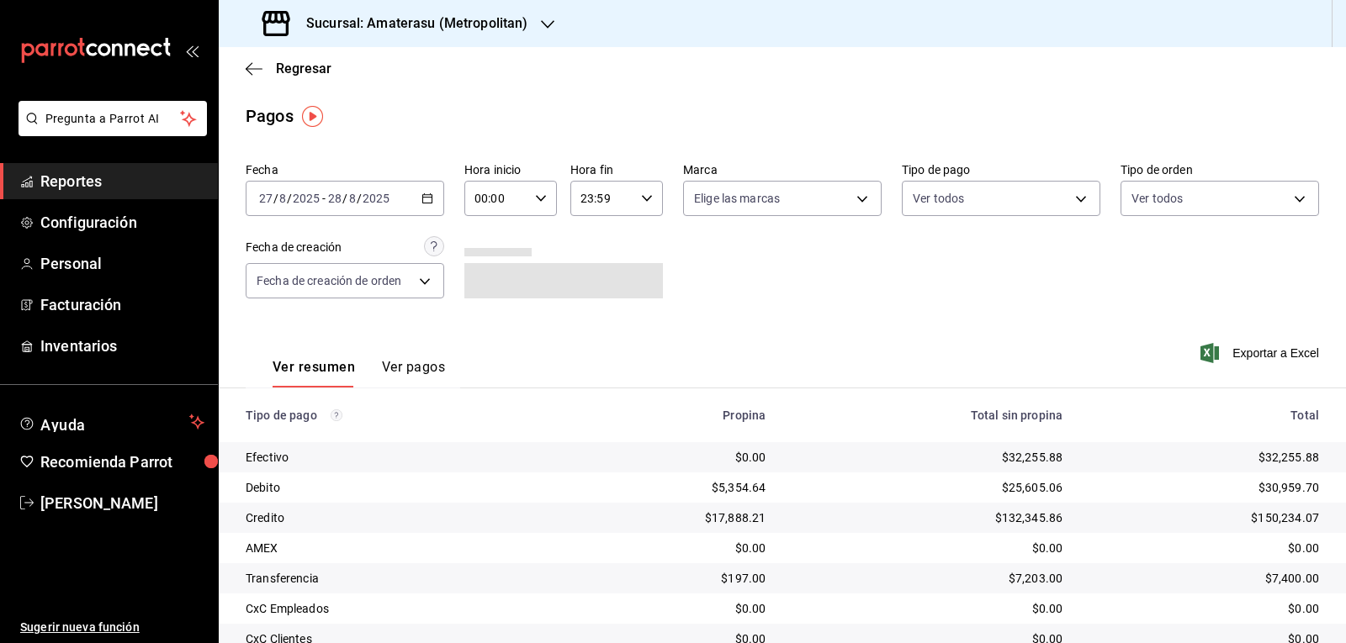
click at [535, 203] on icon "button" at bounding box center [541, 199] width 12 height 12
click at [485, 272] on span "05" at bounding box center [484, 274] width 19 height 13
type input "05:00"
click at [640, 201] on div at bounding box center [673, 321] width 1346 height 643
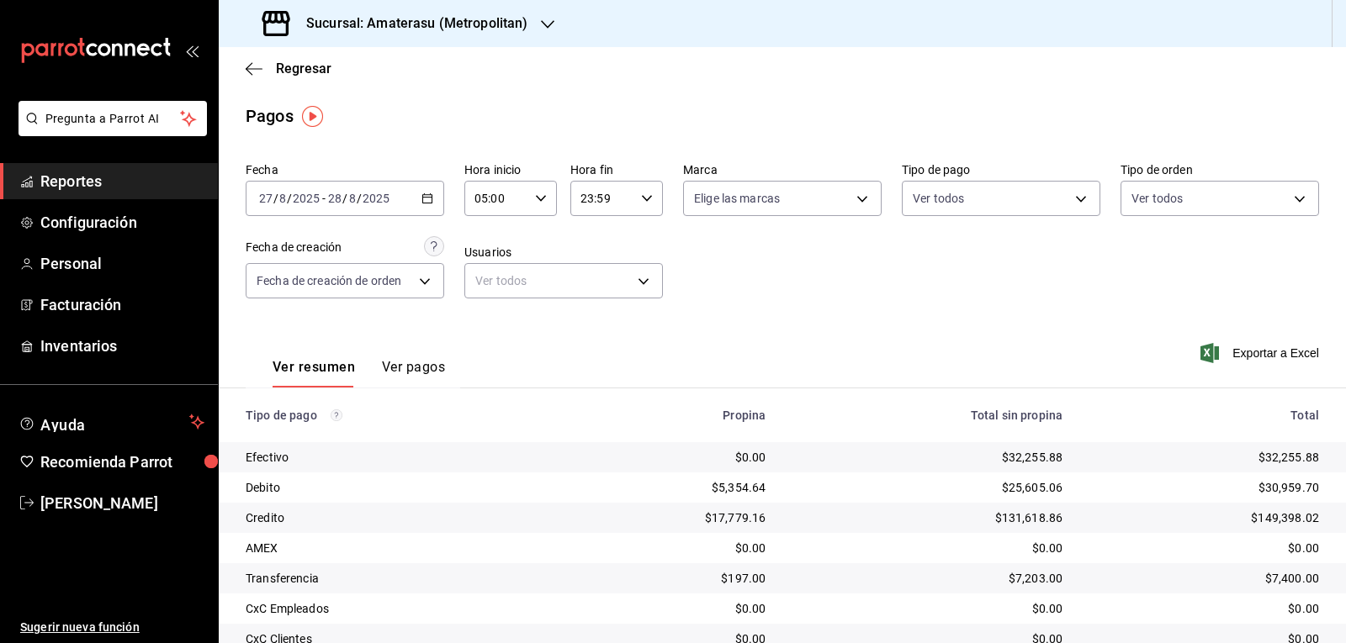
click at [641, 201] on icon "button" at bounding box center [647, 199] width 12 height 12
click at [592, 249] on button "04" at bounding box center [589, 242] width 40 height 34
type input "04:59"
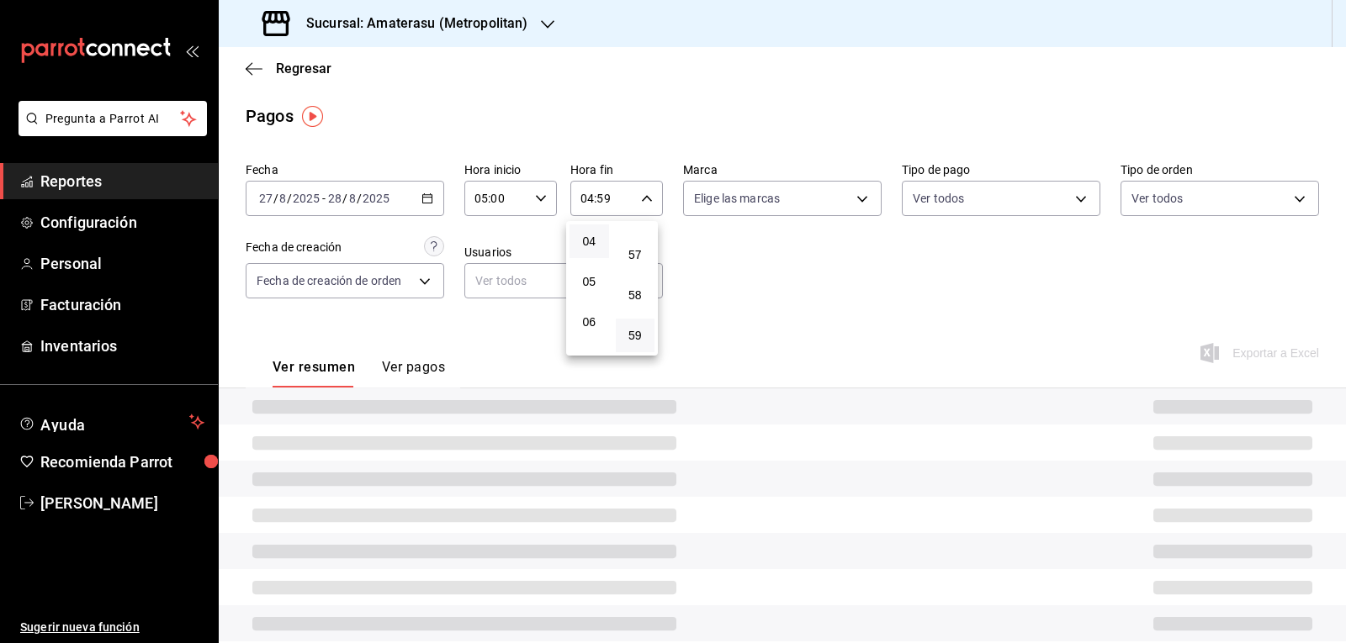
click at [727, 239] on div at bounding box center [673, 321] width 1346 height 643
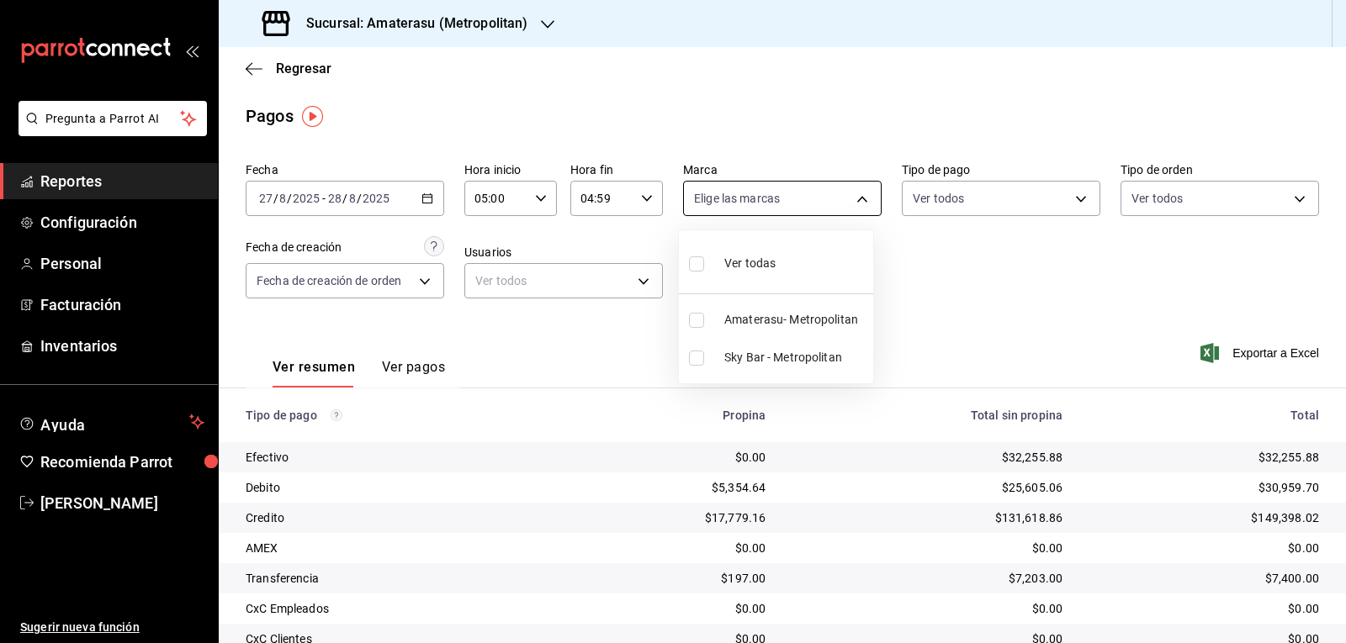
click at [838, 197] on body "Pregunta a Parrot AI Reportes Configuración Personal Facturación Inventarios Ay…" at bounding box center [673, 321] width 1346 height 643
click at [752, 258] on span "Ver todas" at bounding box center [749, 264] width 51 height 18
type input "e4cd7fcb-d45b-43ae-a99f-ad4ccfcd9032,f3afaab8-8c3d-4e49-a299-af9bdf6027b2"
checkbox input "true"
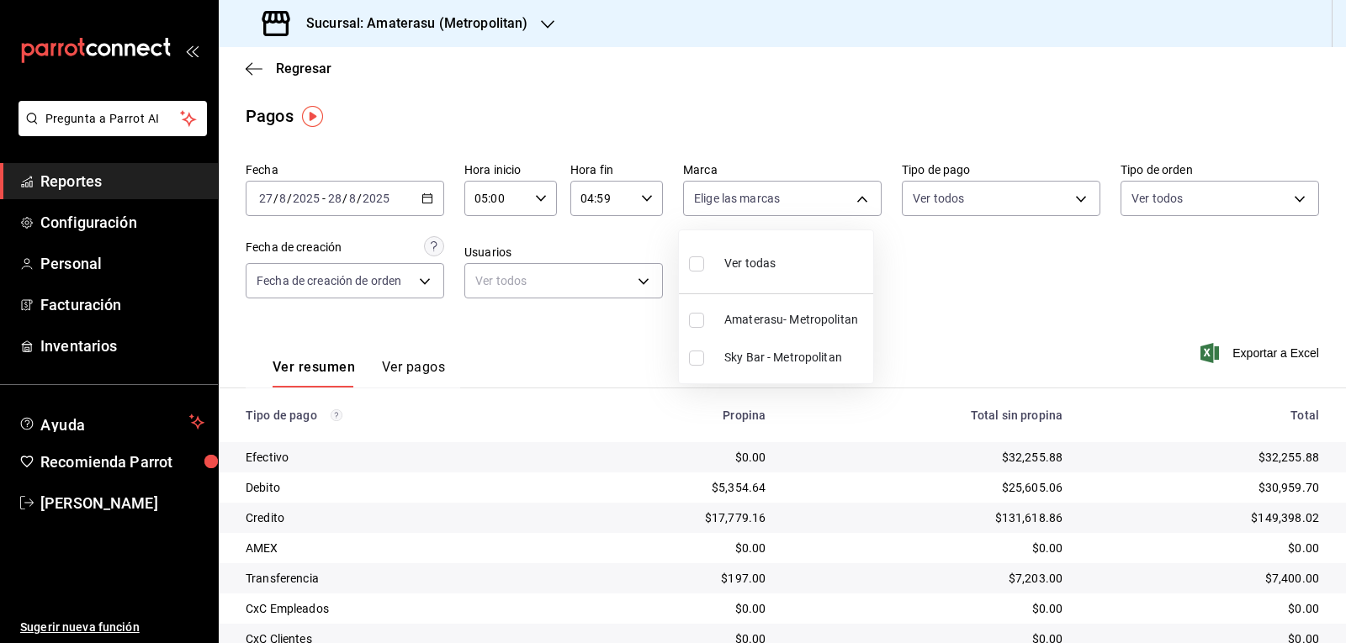
checkbox input "true"
click at [894, 258] on div at bounding box center [673, 321] width 1346 height 643
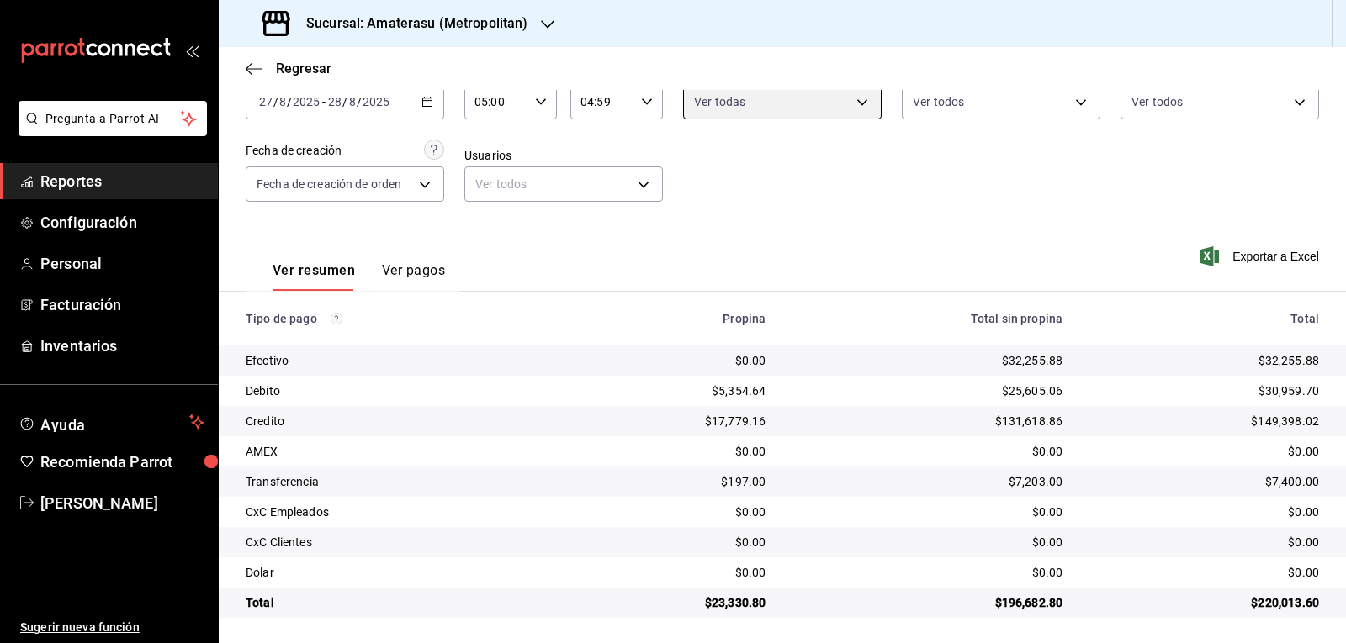
scroll to position [99, 0]
